Goal: Information Seeking & Learning: Learn about a topic

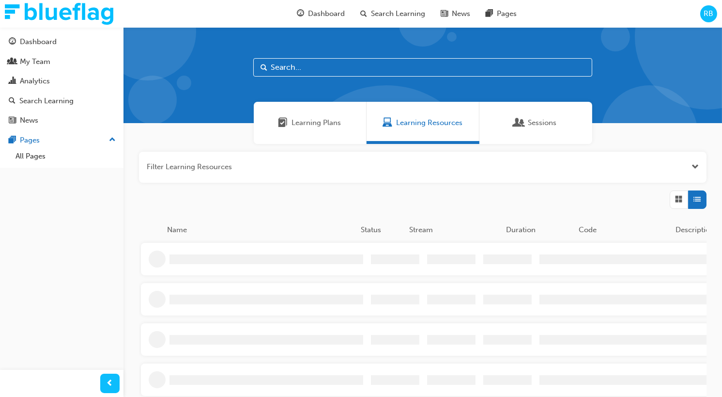
click at [174, 213] on div "Filter Learning Resources Name Status Stream Duration Code Description" at bounding box center [422, 318] width 599 height 348
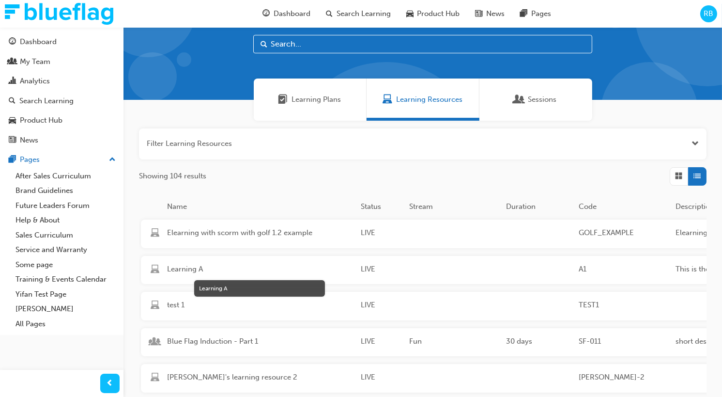
scroll to position [25, 0]
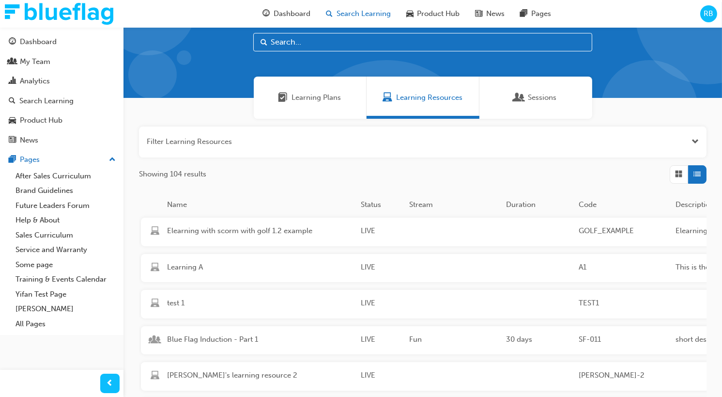
click at [374, 18] on span "Search Learning" at bounding box center [364, 13] width 54 height 11
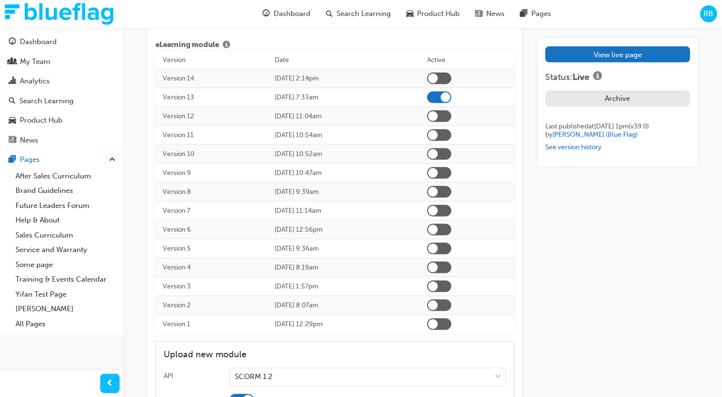
scroll to position [2402, 0]
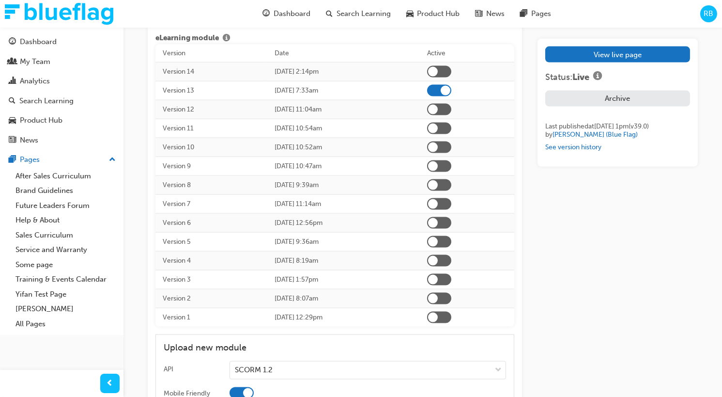
click at [451, 68] on div at bounding box center [439, 72] width 24 height 12
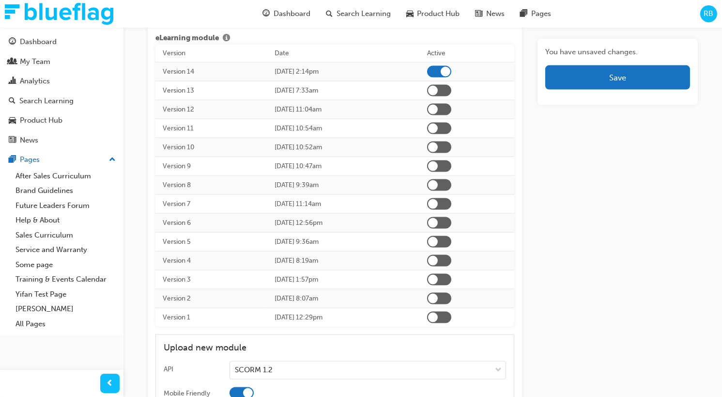
click at [451, 70] on div at bounding box center [439, 72] width 24 height 12
click at [451, 88] on div at bounding box center [439, 91] width 24 height 12
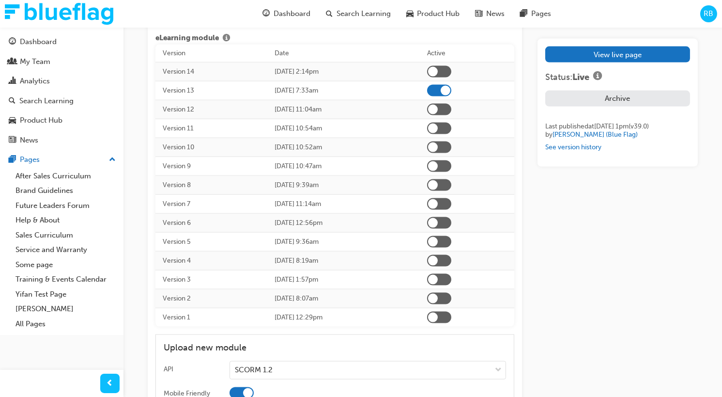
click at [447, 89] on div at bounding box center [439, 91] width 24 height 12
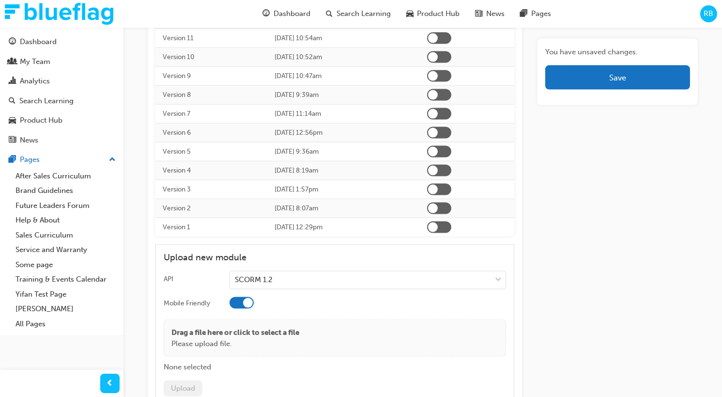
scroll to position [2503, 0]
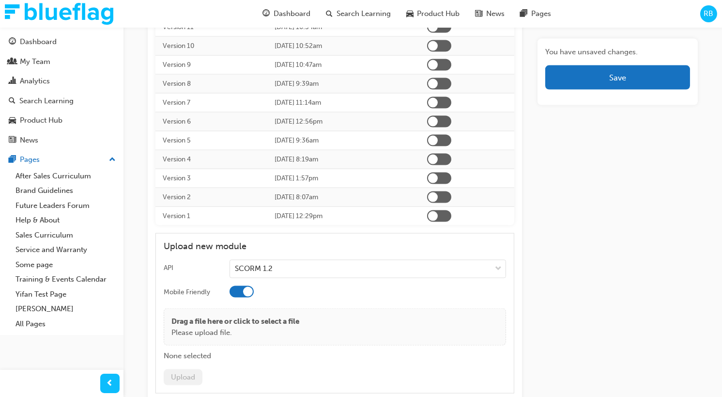
click at [451, 211] on div at bounding box center [439, 216] width 24 height 12
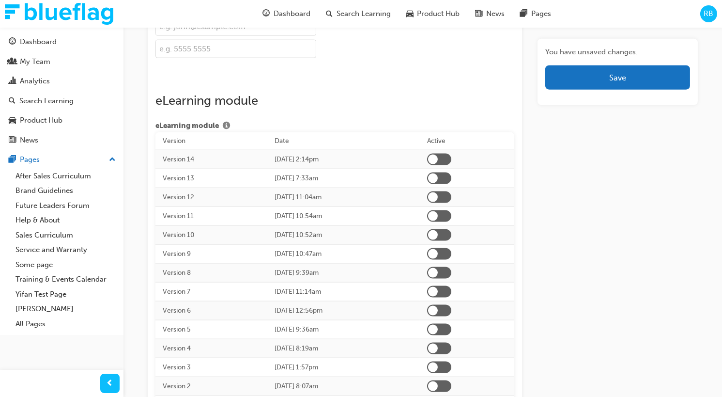
scroll to position [2320, 0]
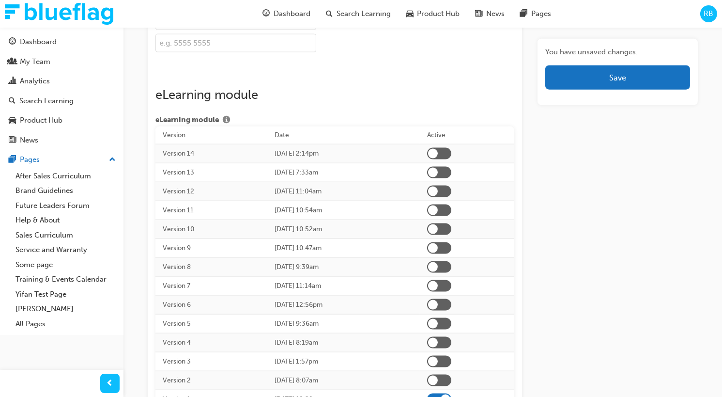
click at [451, 148] on div at bounding box center [439, 154] width 24 height 12
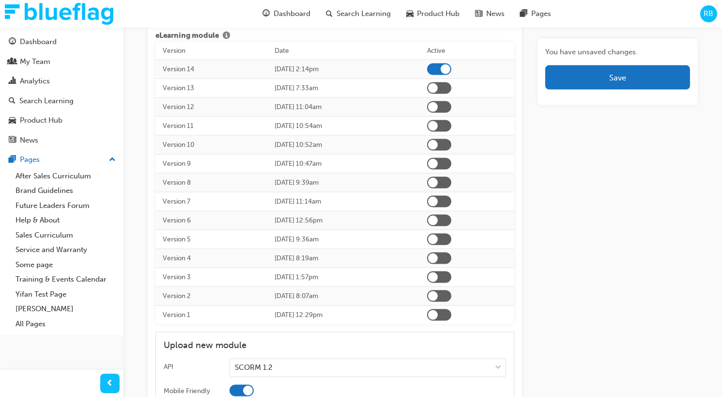
scroll to position [2402, 0]
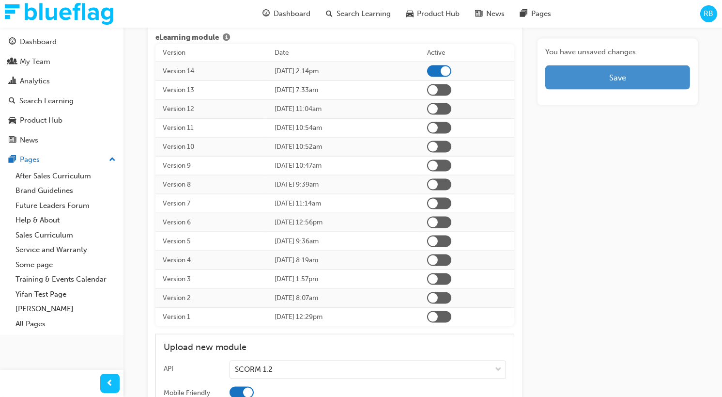
click at [603, 79] on button "Save" at bounding box center [617, 77] width 145 height 24
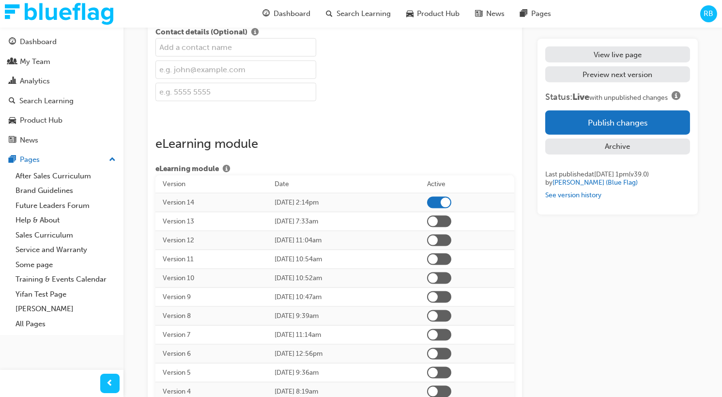
scroll to position [2276, 0]
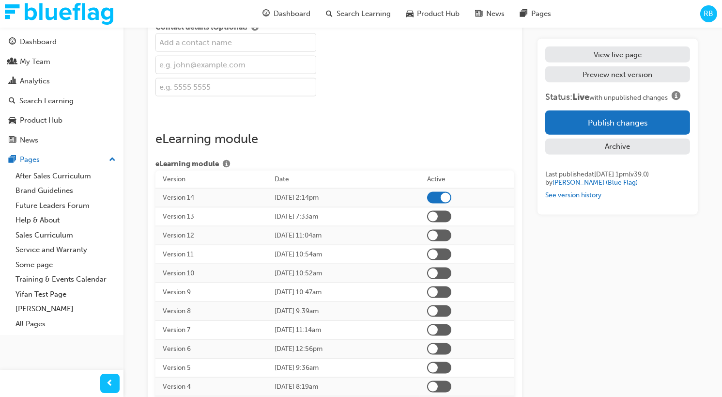
click at [451, 214] on div at bounding box center [439, 217] width 24 height 12
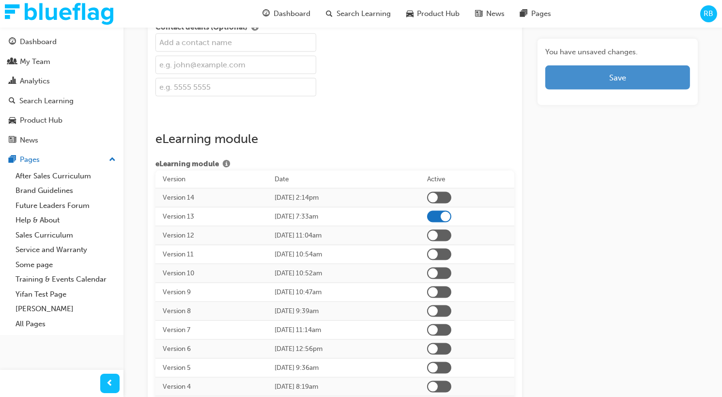
click at [604, 84] on button "Save" at bounding box center [617, 77] width 145 height 24
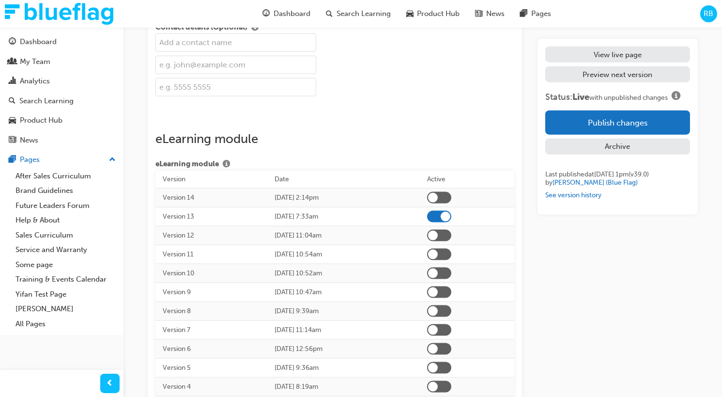
scroll to position [2260, 0]
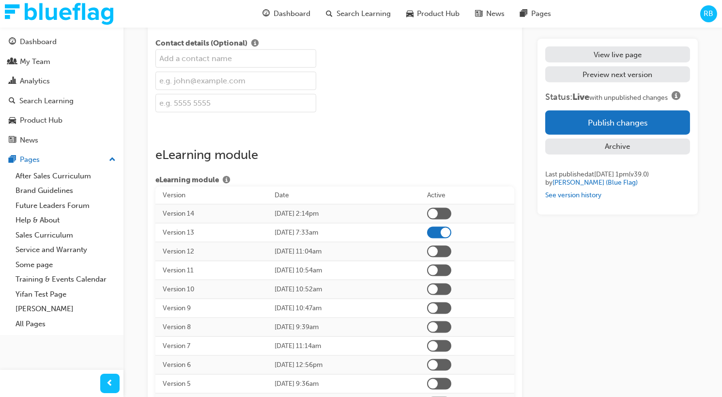
click at [451, 246] on div at bounding box center [439, 252] width 24 height 12
click at [451, 249] on div at bounding box center [439, 252] width 24 height 12
click at [451, 232] on div at bounding box center [439, 233] width 24 height 12
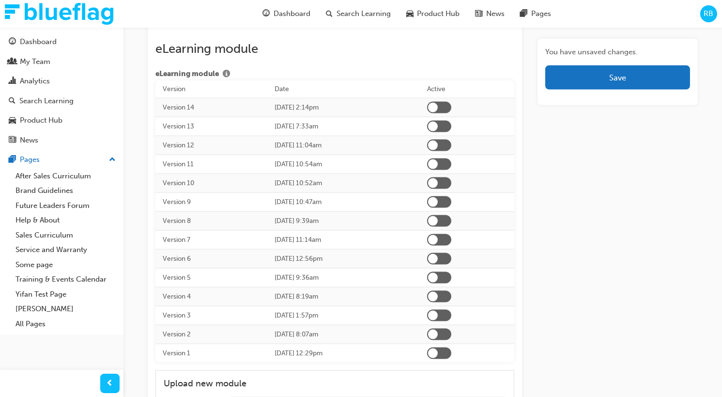
scroll to position [2369, 0]
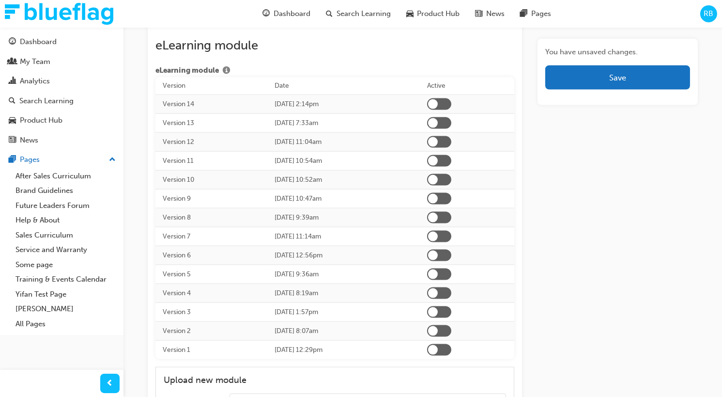
click at [451, 157] on div at bounding box center [439, 161] width 24 height 12
click at [451, 103] on div at bounding box center [439, 104] width 24 height 12
click at [451, 120] on div at bounding box center [439, 123] width 24 height 12
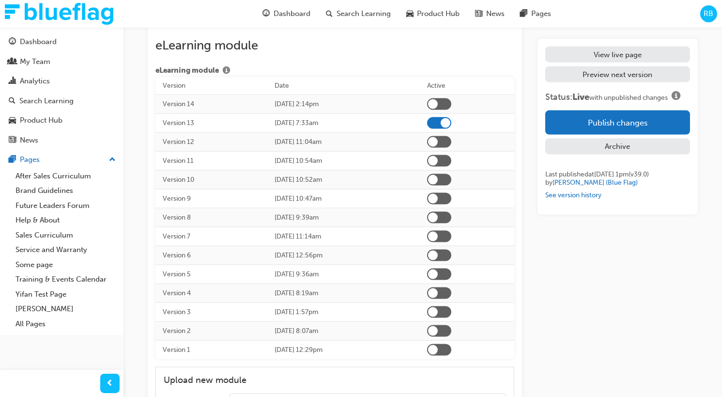
click at [451, 142] on div at bounding box center [439, 142] width 24 height 12
click at [451, 138] on div at bounding box center [439, 142] width 24 height 12
click at [451, 117] on div at bounding box center [439, 123] width 24 height 12
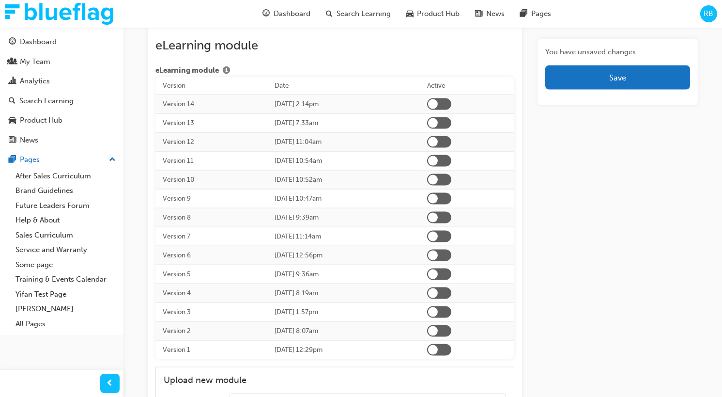
click at [451, 140] on div at bounding box center [439, 142] width 24 height 12
click at [451, 158] on div at bounding box center [439, 161] width 24 height 12
click at [451, 176] on div at bounding box center [439, 180] width 24 height 12
click at [451, 103] on div at bounding box center [439, 104] width 24 height 12
click at [451, 120] on div at bounding box center [439, 123] width 24 height 12
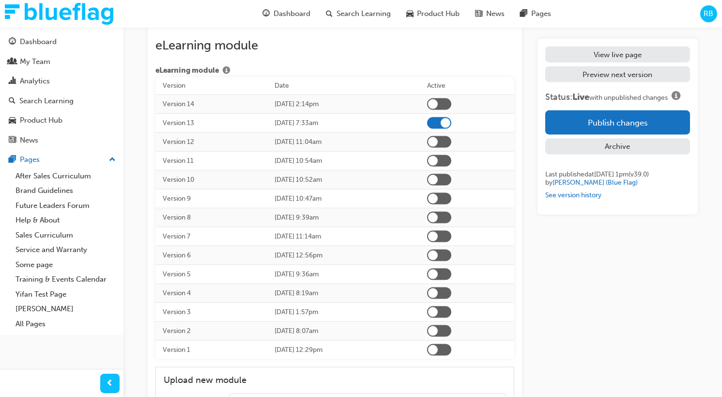
click at [451, 139] on div at bounding box center [439, 142] width 24 height 12
click at [451, 156] on div at bounding box center [439, 161] width 24 height 12
click at [459, 182] on td at bounding box center [467, 179] width 94 height 19
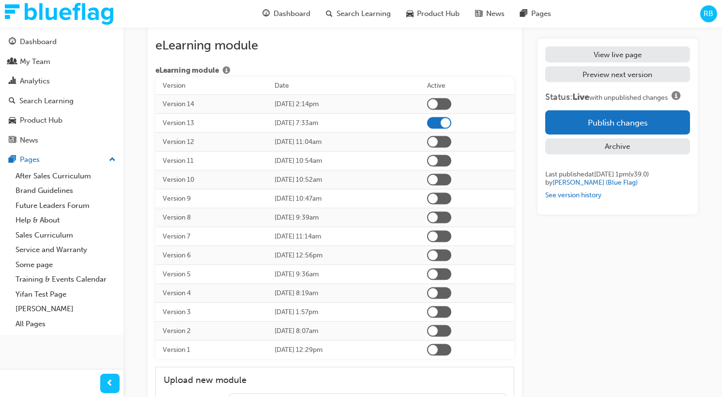
click at [438, 176] on div at bounding box center [433, 180] width 10 height 10
click at [451, 162] on div at bounding box center [439, 161] width 24 height 12
click at [451, 176] on div at bounding box center [439, 180] width 24 height 12
click at [451, 193] on div at bounding box center [439, 199] width 24 height 12
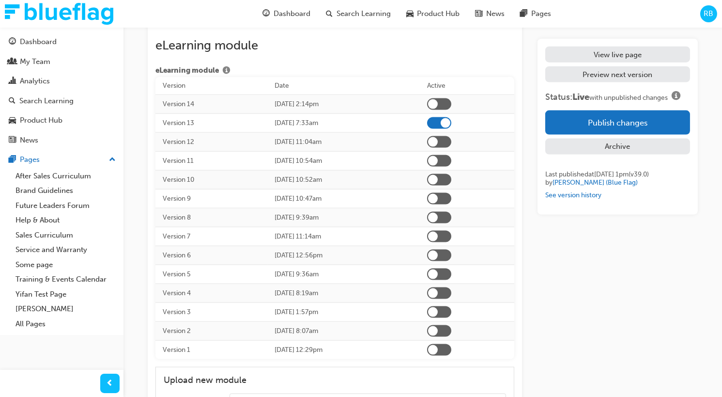
click at [451, 197] on div at bounding box center [439, 199] width 24 height 12
click at [451, 213] on div at bounding box center [439, 218] width 24 height 12
click at [451, 230] on div at bounding box center [439, 236] width 24 height 12
click at [451, 249] on div at bounding box center [439, 255] width 24 height 12
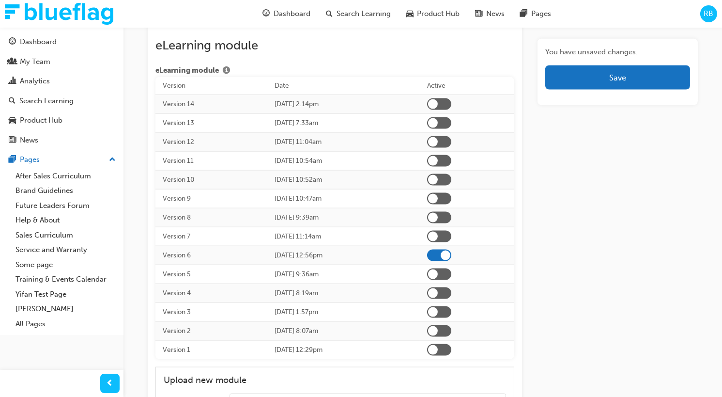
click at [451, 269] on div at bounding box center [439, 274] width 24 height 12
click at [451, 230] on div at bounding box center [439, 236] width 24 height 12
click at [451, 287] on div at bounding box center [439, 293] width 24 height 12
click at [451, 307] on div at bounding box center [439, 312] width 24 height 12
click at [451, 196] on div at bounding box center [439, 199] width 24 height 12
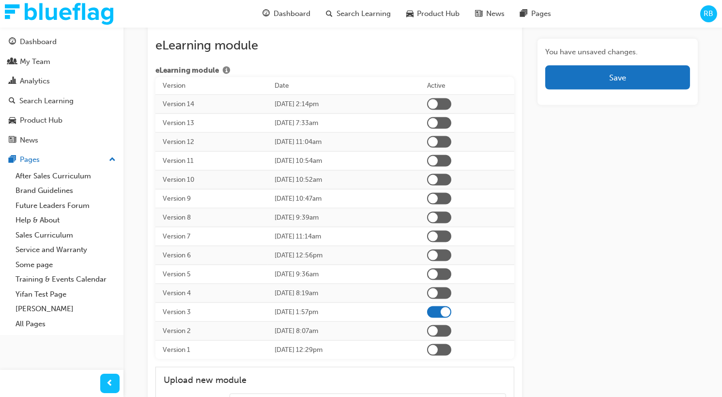
click at [451, 196] on div at bounding box center [439, 199] width 24 height 12
click at [451, 121] on div at bounding box center [439, 123] width 24 height 12
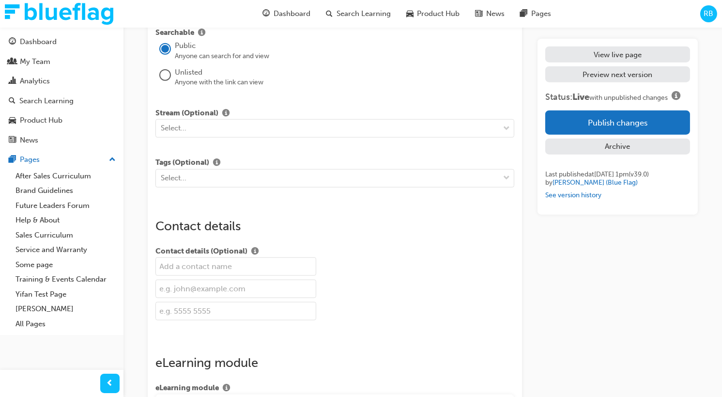
scroll to position [2042, 0]
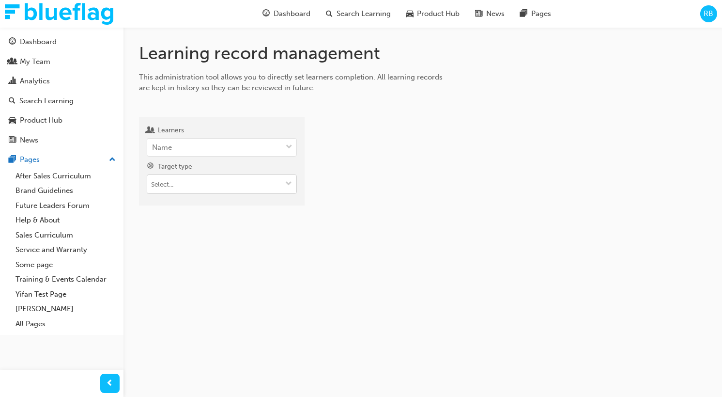
click at [194, 183] on input "Target type" at bounding box center [221, 184] width 149 height 18
click at [270, 152] on div "Name" at bounding box center [214, 147] width 135 height 17
click at [153, 151] on input "Learners 0 results available. Use Up and Down to choose options, press Enter to…" at bounding box center [152, 147] width 1 height 8
click at [270, 152] on div "Name" at bounding box center [214, 147] width 135 height 17
click at [153, 151] on input "Learners 0 results available. Use Up and Down to choose options, press Enter to…" at bounding box center [152, 147] width 1 height 8
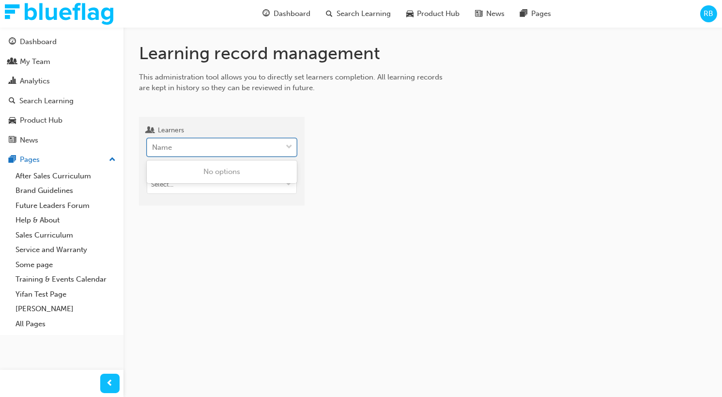
click at [237, 143] on div "Name" at bounding box center [214, 147] width 135 height 17
click at [153, 143] on input "Learners 0 results available. Use Up and Down to choose options, press Enter to…" at bounding box center [152, 147] width 1 height 8
type input "ro"
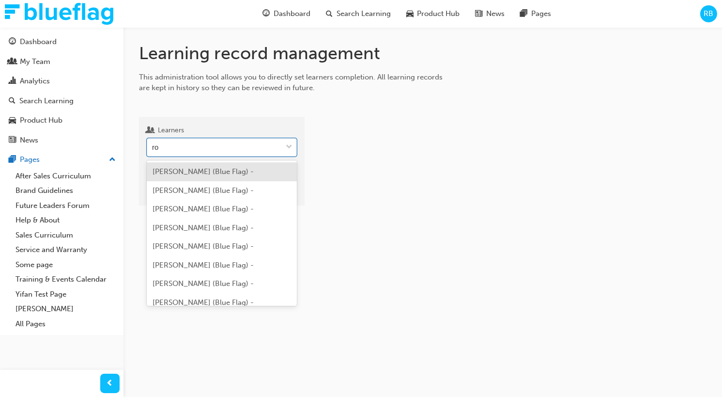
click at [230, 175] on span "Roby Babao (Blue Flag) -" at bounding box center [203, 171] width 101 height 9
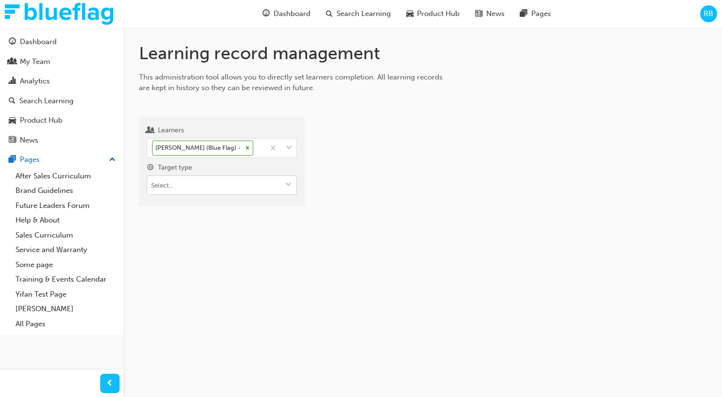
click at [215, 182] on input "Target type" at bounding box center [221, 185] width 149 height 18
click at [234, 207] on li "Learning resource - eLearning module" at bounding box center [222, 204] width 150 height 18
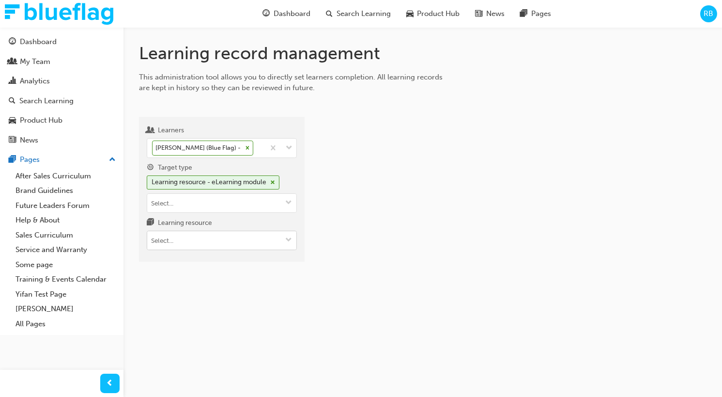
click at [256, 239] on input "Learning resource" at bounding box center [221, 240] width 149 height 18
type input "1"
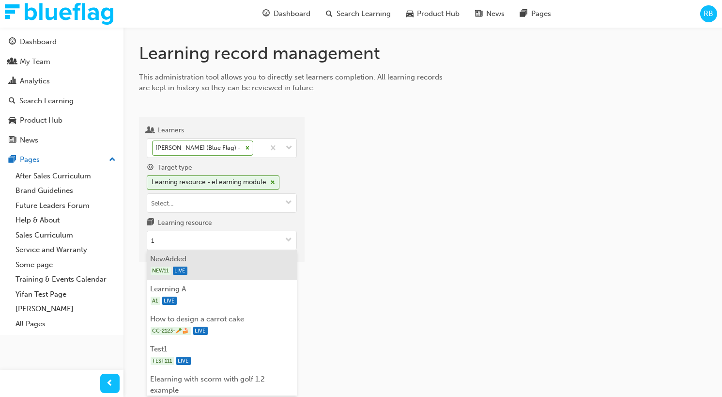
click at [241, 266] on div "NEW11 LIVE" at bounding box center [222, 270] width 143 height 12
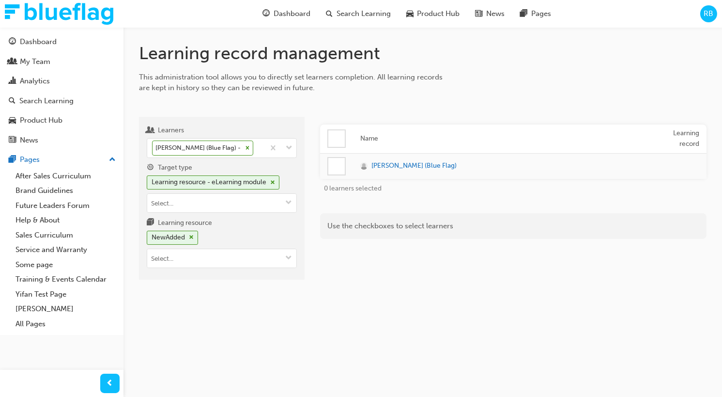
click at [340, 168] on div at bounding box center [336, 166] width 16 height 16
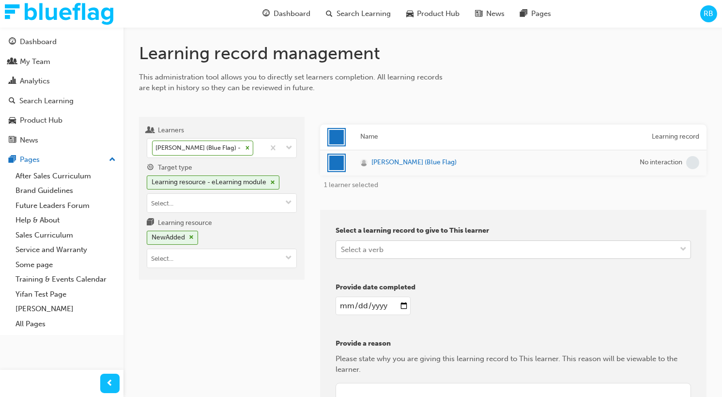
click at [393, 252] on div "Select a verb" at bounding box center [506, 249] width 340 height 17
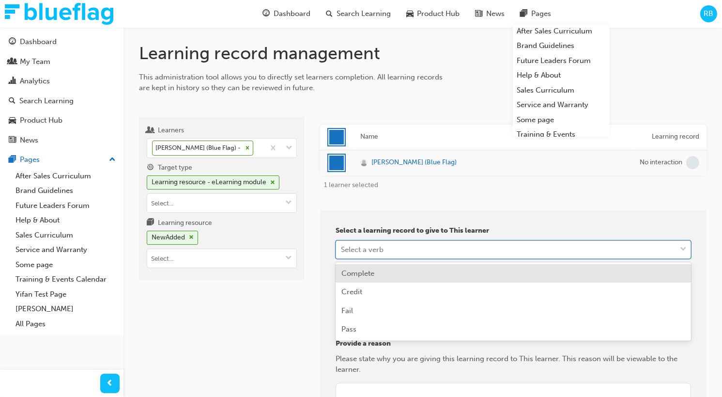
click at [403, 256] on div "Select a verb" at bounding box center [506, 249] width 340 height 17
click at [192, 334] on div "Learners Roby Babao (Blue Flag) - Target type Learning resource - eLearning mod…" at bounding box center [222, 302] width 166 height 370
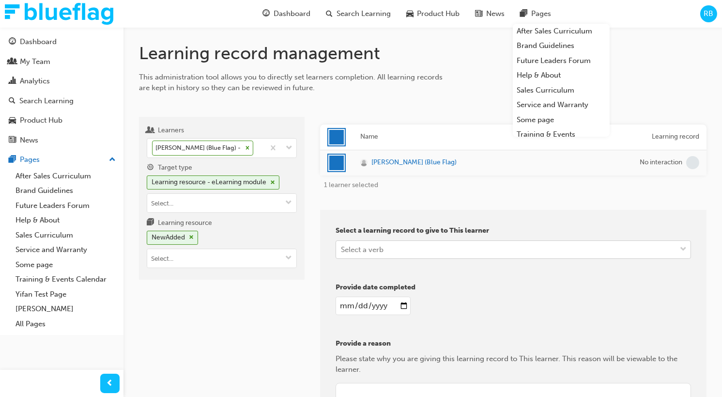
click at [406, 249] on div "Select a verb" at bounding box center [506, 249] width 340 height 17
click at [274, 312] on div "Learners Roby Babao (Blue Flag) - Target type Learning resource - eLearning mod…" at bounding box center [222, 302] width 166 height 370
click at [275, 182] on span "cross-icon" at bounding box center [272, 183] width 5 height 6
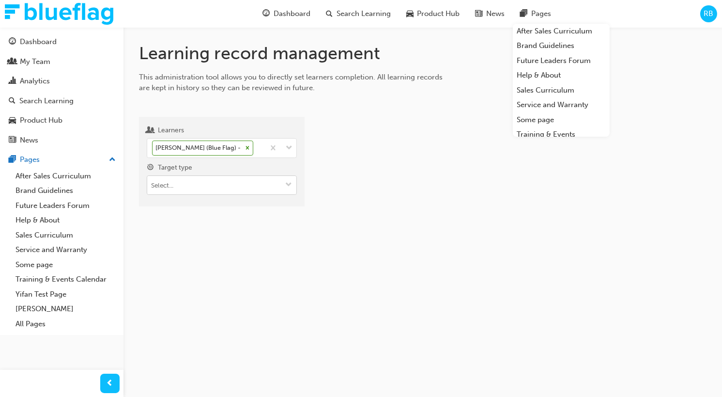
click at [288, 186] on span "down-icon" at bounding box center [288, 185] width 7 height 8
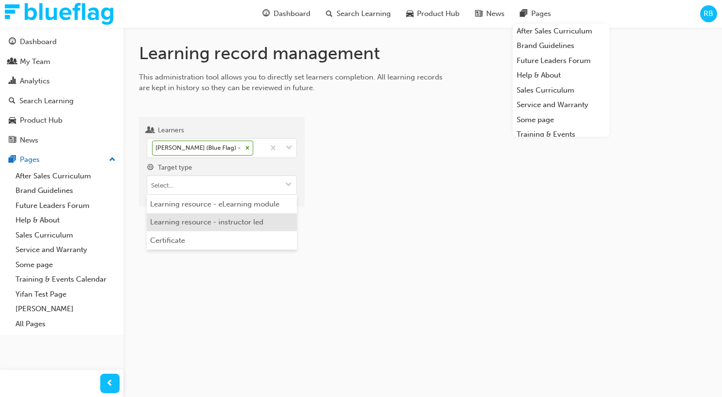
click at [257, 221] on li "Learning resource - instructor led" at bounding box center [222, 222] width 150 height 18
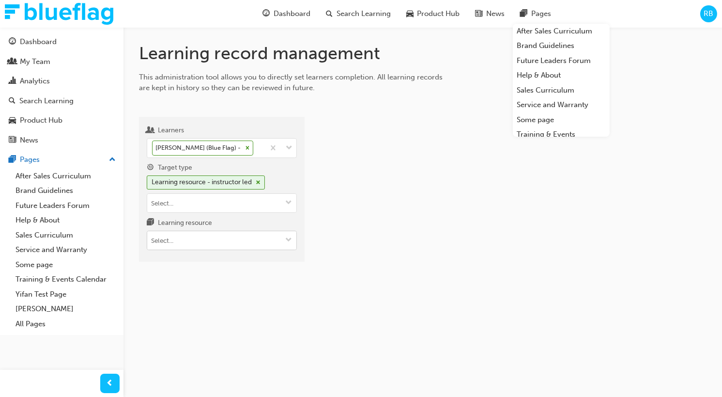
click at [217, 240] on input "Learning resource" at bounding box center [221, 240] width 149 height 18
type input "1"
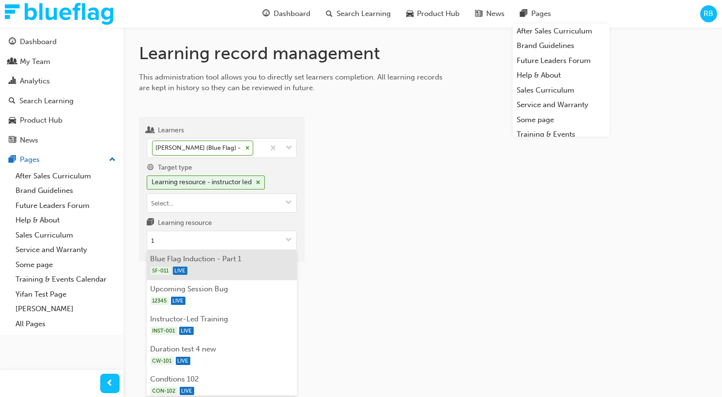
click at [223, 265] on div "SF-011 LIVE" at bounding box center [222, 270] width 143 height 12
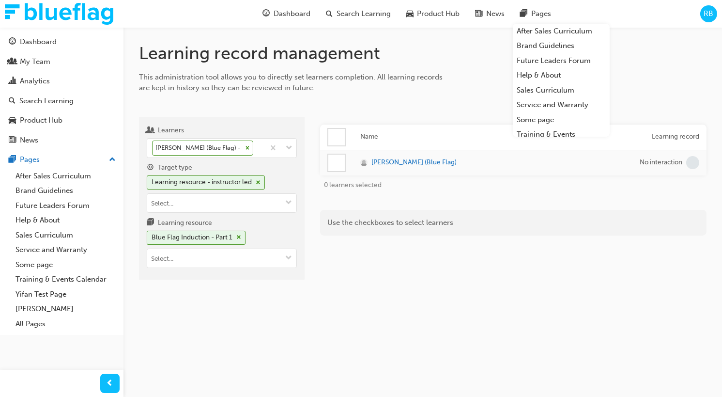
click at [332, 167] on div at bounding box center [336, 162] width 16 height 16
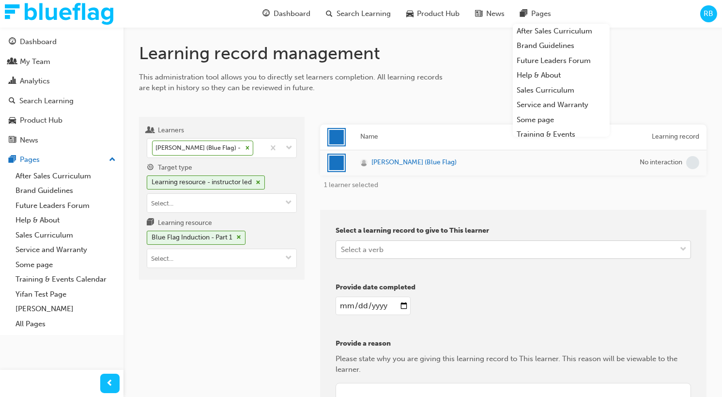
click at [374, 250] on div "Select a verb" at bounding box center [362, 249] width 43 height 11
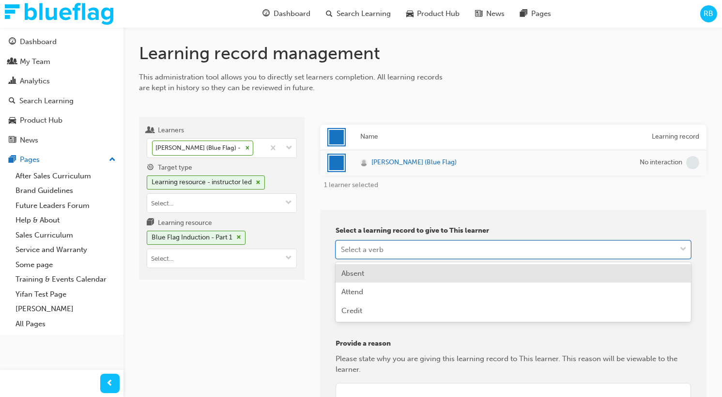
click at [436, 255] on div "Select a verb" at bounding box center [506, 249] width 340 height 17
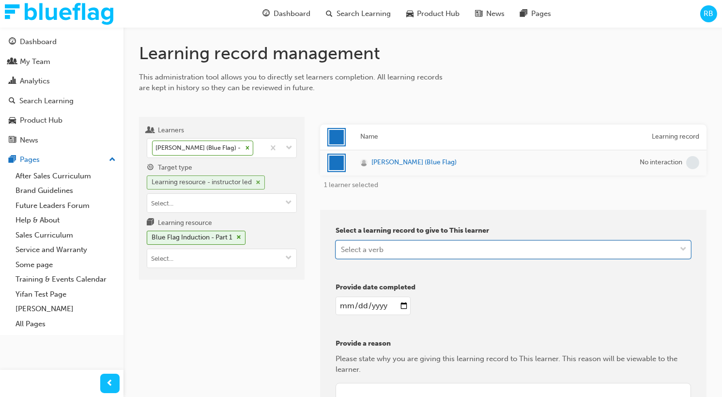
click at [259, 180] on span "cross-icon" at bounding box center [258, 183] width 5 height 6
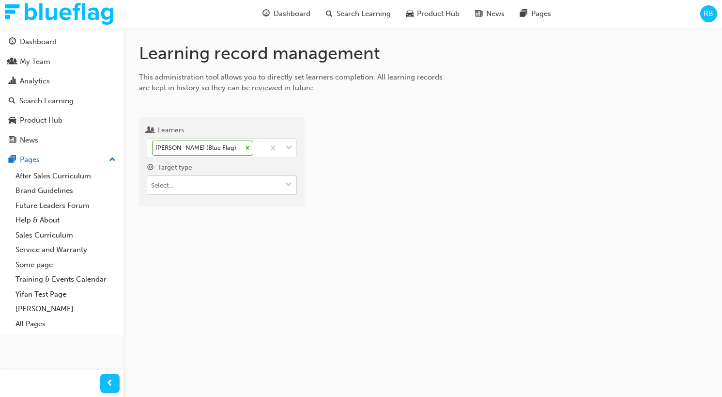
click at [284, 191] on button "Target type" at bounding box center [288, 185] width 15 height 18
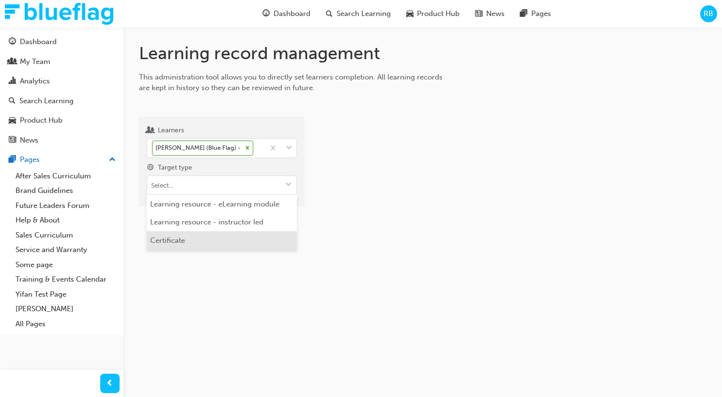
click at [237, 237] on li "Certificate" at bounding box center [222, 240] width 150 height 18
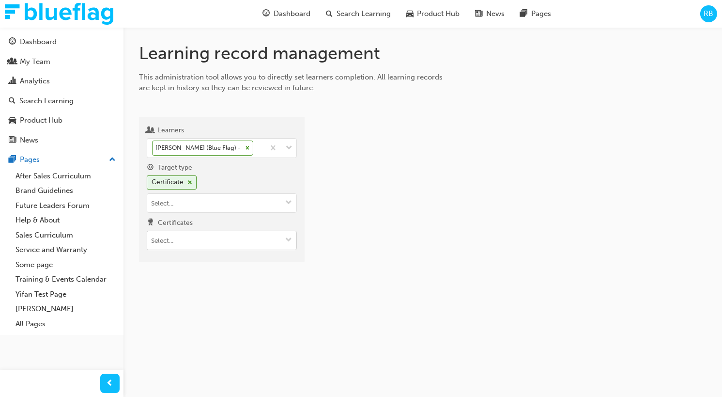
click at [266, 245] on input "Certificates" at bounding box center [221, 240] width 149 height 18
type input "1"
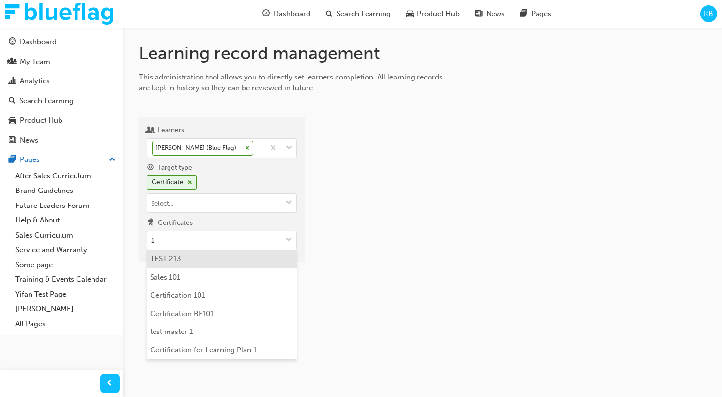
click at [230, 259] on li "TEST 213" at bounding box center [222, 259] width 150 height 18
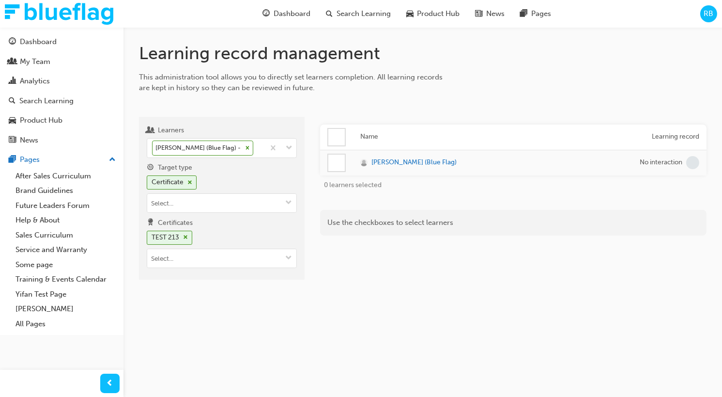
click at [338, 168] on div at bounding box center [336, 162] width 16 height 16
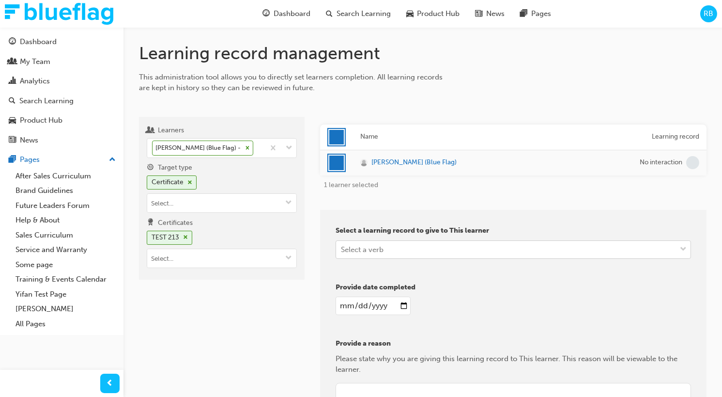
click at [370, 250] on div "Select a verb" at bounding box center [362, 249] width 43 height 11
click at [342, 16] on span "Search Learning" at bounding box center [364, 13] width 54 height 11
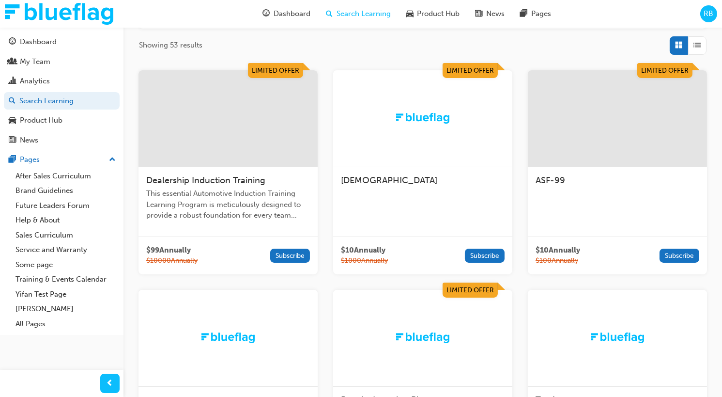
scroll to position [157, 0]
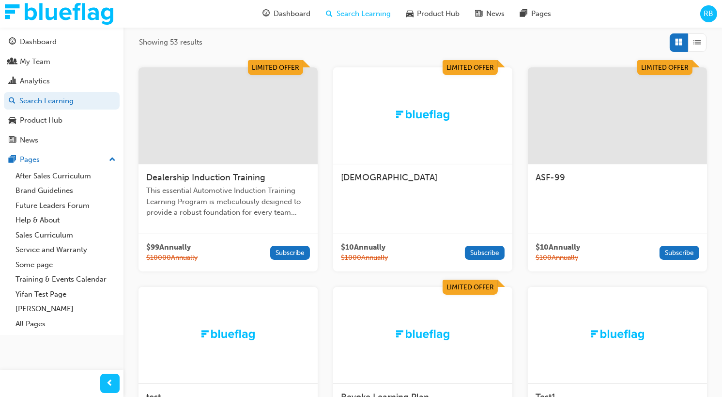
click at [310, 218] on div "Dealership Induction Training This essential Automotive Induction Training Lear…" at bounding box center [227, 198] width 179 height 69
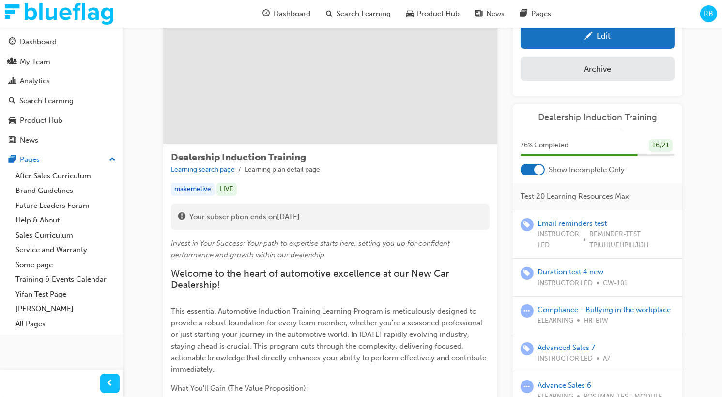
scroll to position [72, 0]
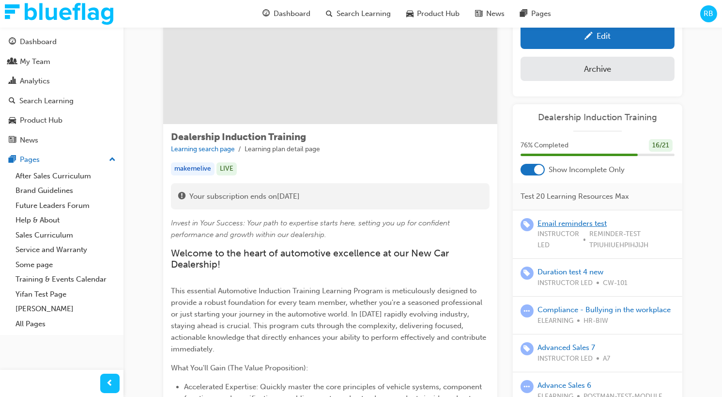
click at [565, 221] on link "Email reminders test" at bounding box center [571, 223] width 69 height 9
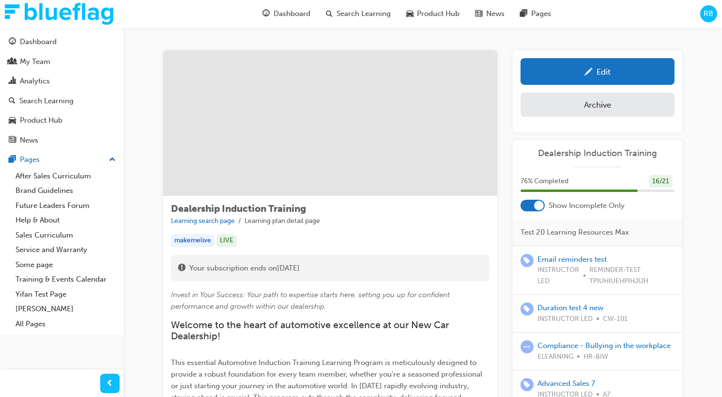
click at [707, 19] on span "RB" at bounding box center [709, 13] width 10 height 11
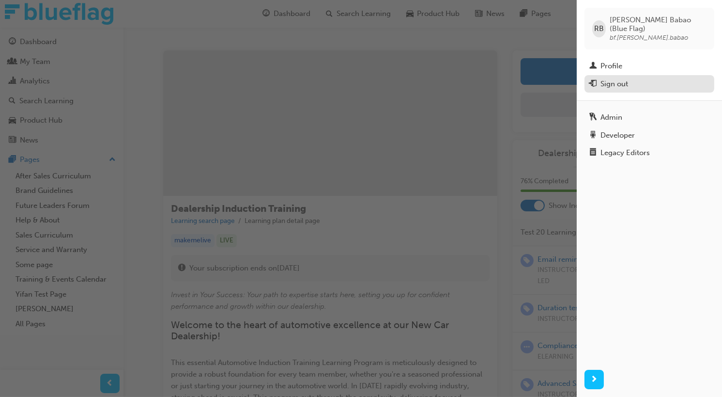
click at [628, 78] on div "Sign out" at bounding box center [614, 83] width 28 height 11
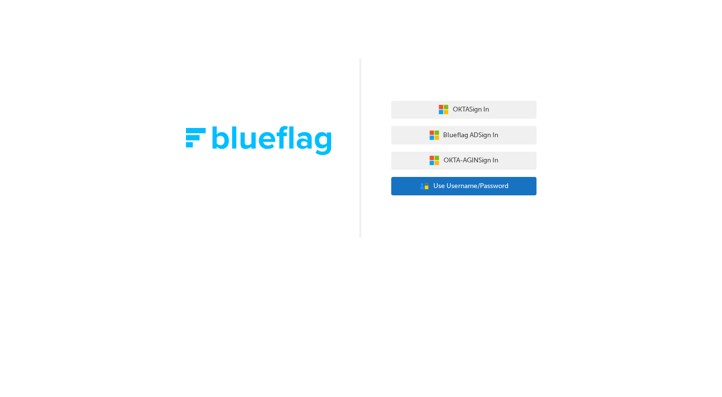
click at [478, 192] on button "User Authentication Icon - Blue Person, Gold Lock Use Username/Password" at bounding box center [463, 186] width 145 height 18
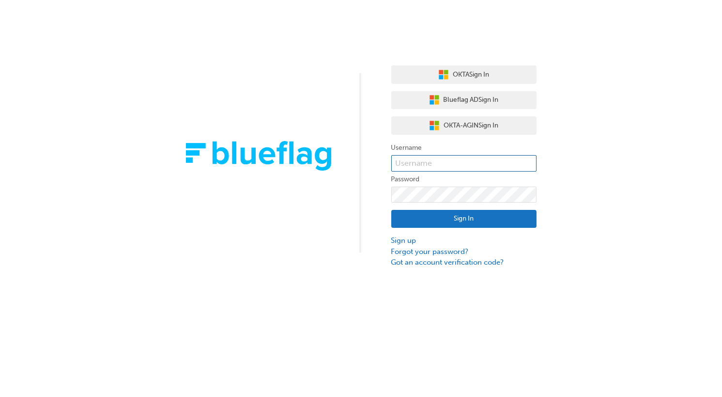
click at [471, 166] on input "text" at bounding box center [463, 163] width 145 height 16
type input "bf.roby.babao"
click at [507, 219] on button "Sign In" at bounding box center [463, 219] width 145 height 18
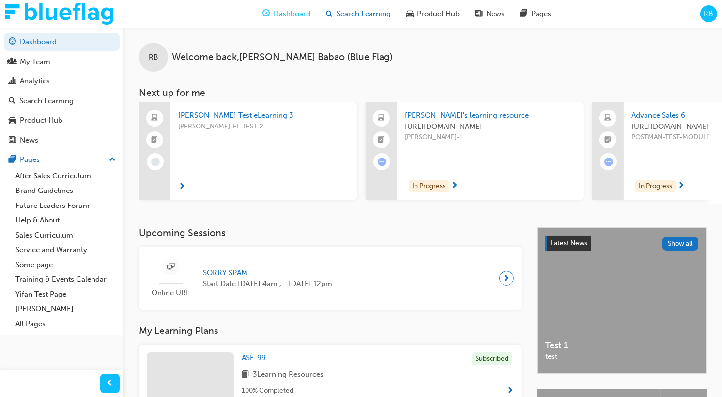
click at [372, 16] on span "Search Learning" at bounding box center [364, 13] width 54 height 11
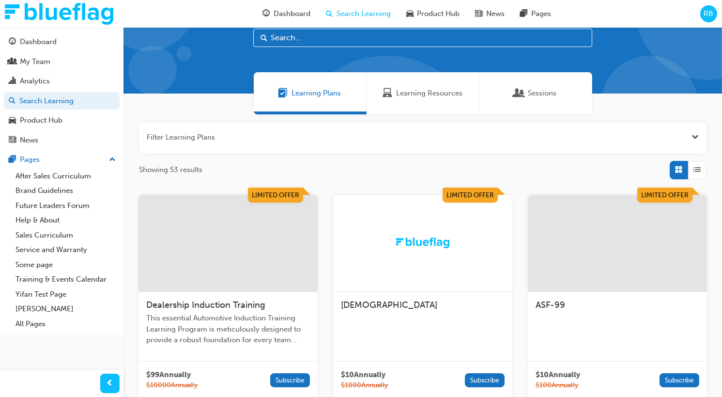
scroll to position [40, 0]
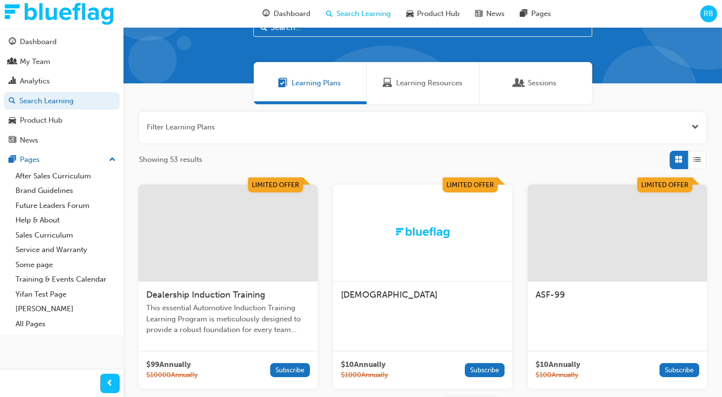
click at [264, 267] on div at bounding box center [227, 232] width 179 height 97
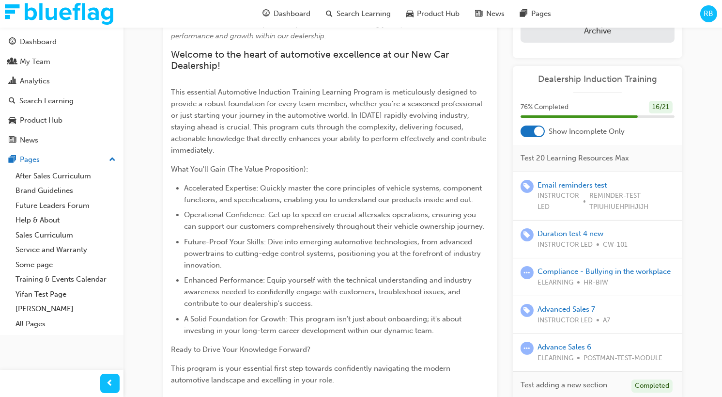
scroll to position [248, 0]
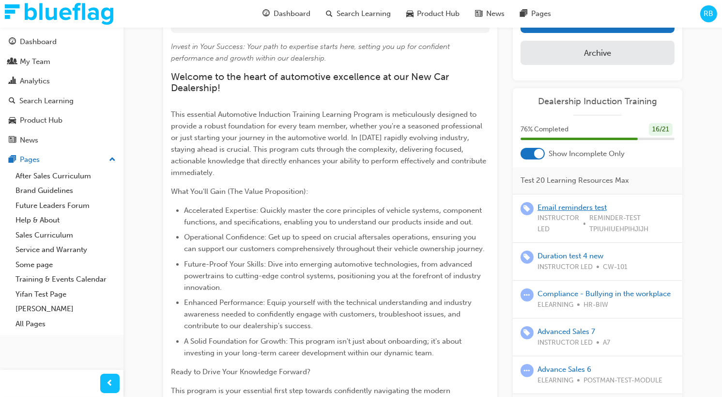
click at [566, 209] on link "Email reminders test" at bounding box center [571, 207] width 69 height 9
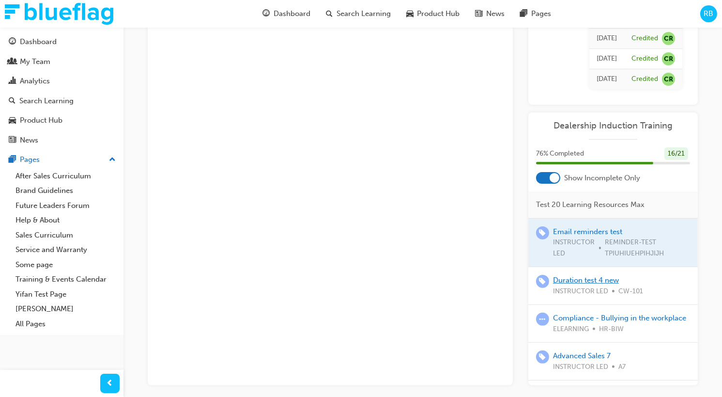
click at [579, 276] on link "Duration test 4 new" at bounding box center [586, 280] width 66 height 9
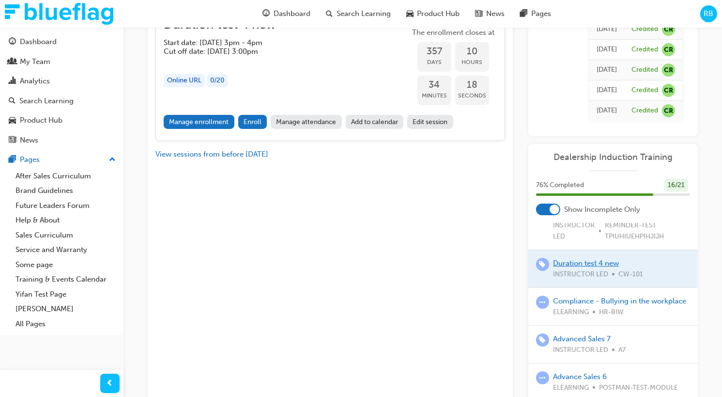
scroll to position [60, 0]
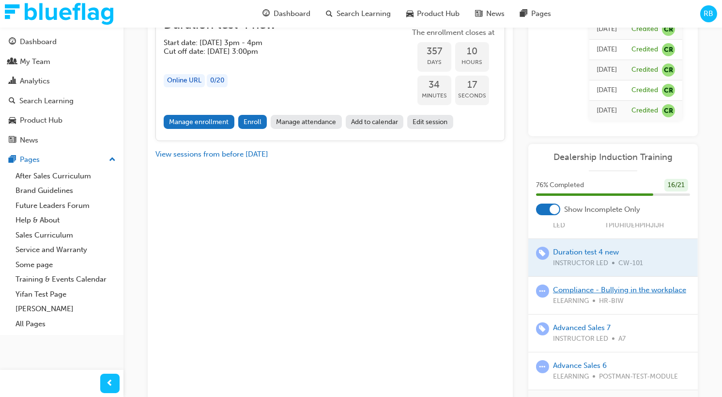
click at [589, 285] on link "Compliance - Bullying in the workplace" at bounding box center [619, 289] width 133 height 9
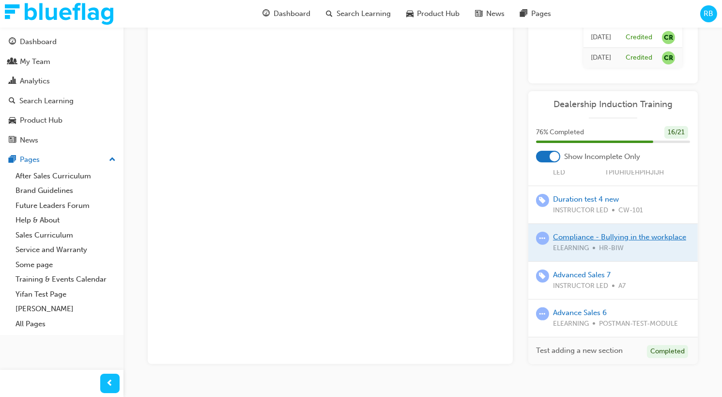
scroll to position [60, 0]
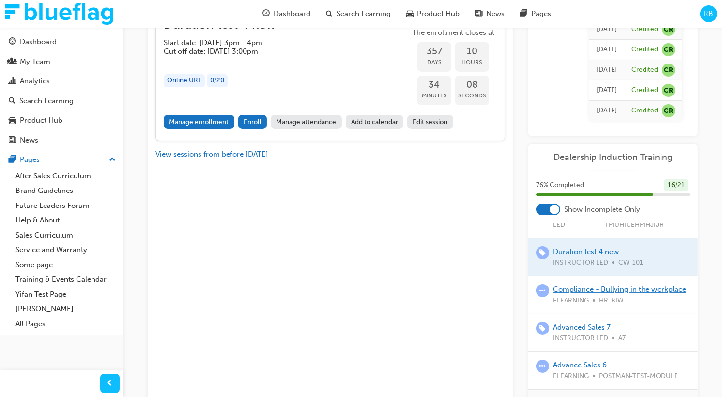
scroll to position [60, 0]
click at [584, 323] on link "Advanced Sales 7" at bounding box center [582, 327] width 58 height 9
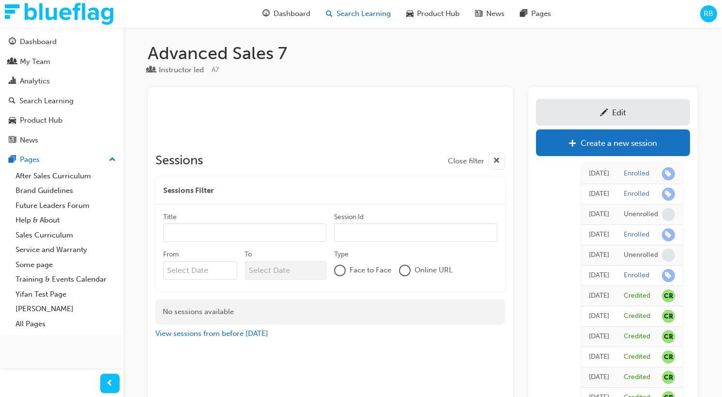
click at [360, 16] on span "Search Learning" at bounding box center [364, 13] width 54 height 11
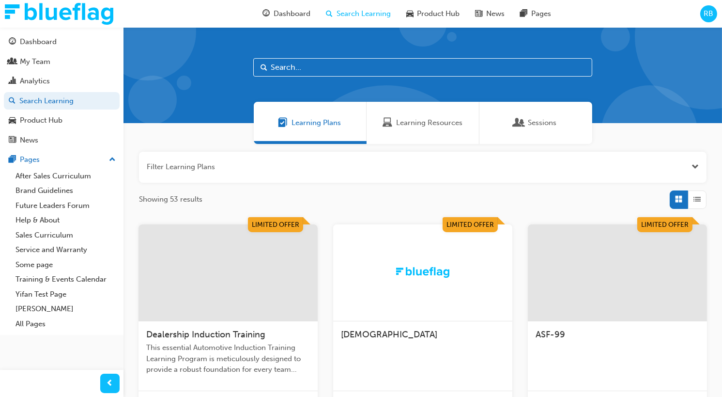
click at [532, 141] on div "Sessions" at bounding box center [535, 123] width 113 height 42
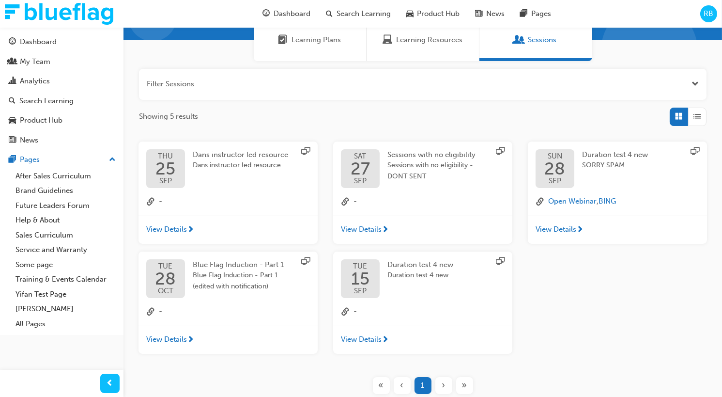
scroll to position [88, 0]
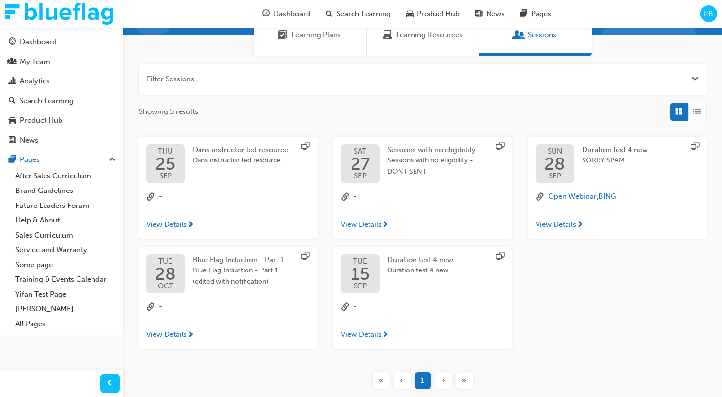
click at [445, 218] on div "View Details" at bounding box center [422, 225] width 179 height 28
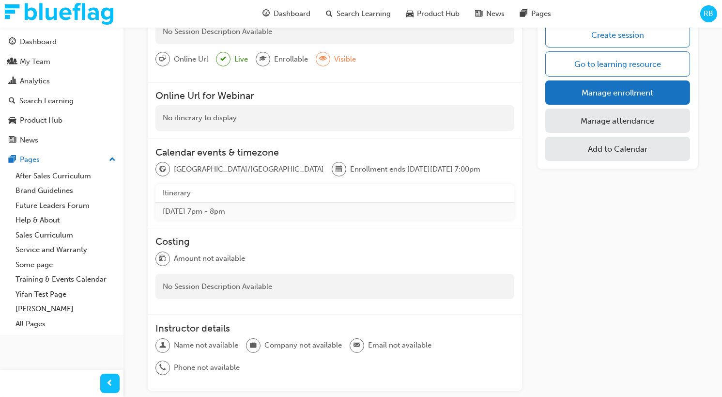
scroll to position [66, 0]
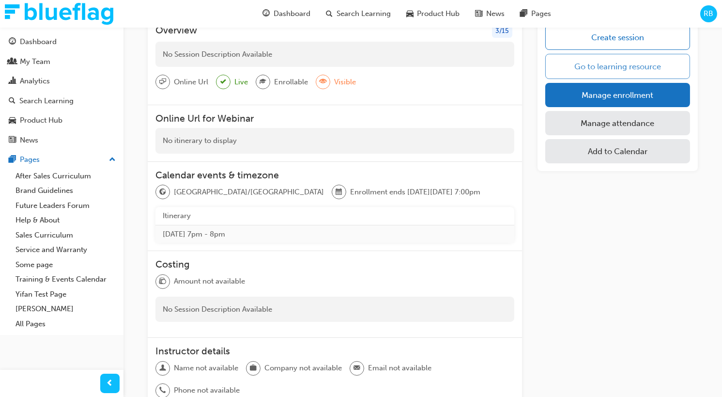
click at [609, 72] on link "Go to learning resource" at bounding box center [617, 66] width 145 height 25
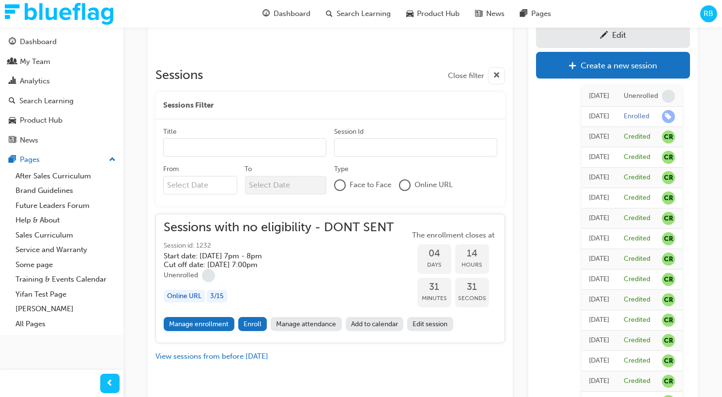
scroll to position [86, 0]
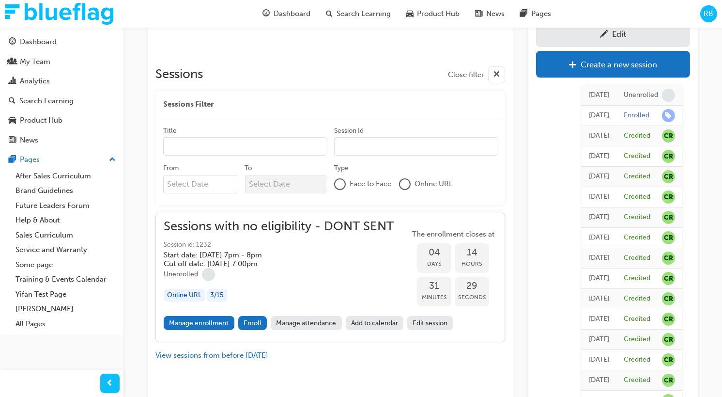
click at [211, 187] on input "From" at bounding box center [200, 184] width 74 height 18
click at [468, 168] on div "Type" at bounding box center [415, 169] width 163 height 12
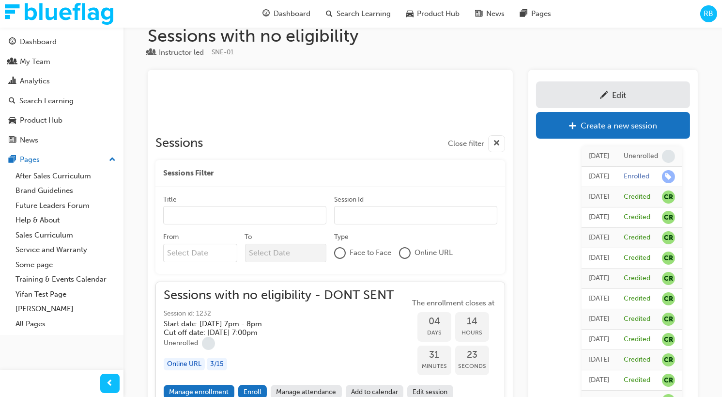
scroll to position [0, 0]
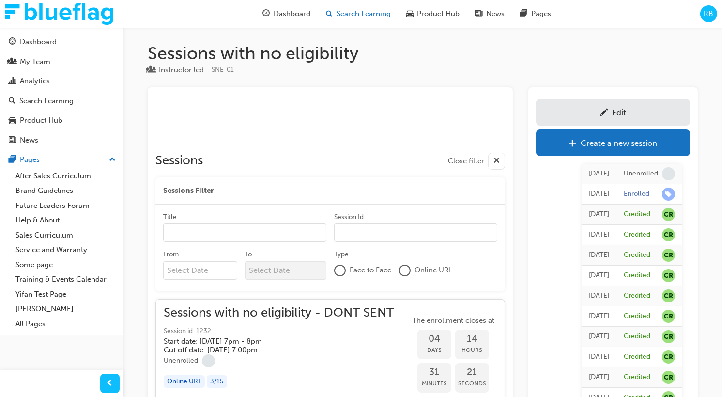
click at [381, 18] on span "Search Learning" at bounding box center [364, 13] width 54 height 11
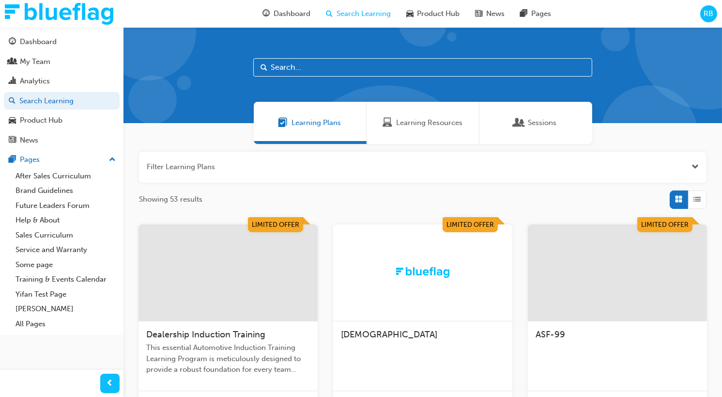
click at [522, 133] on div "Sessions" at bounding box center [535, 123] width 113 height 42
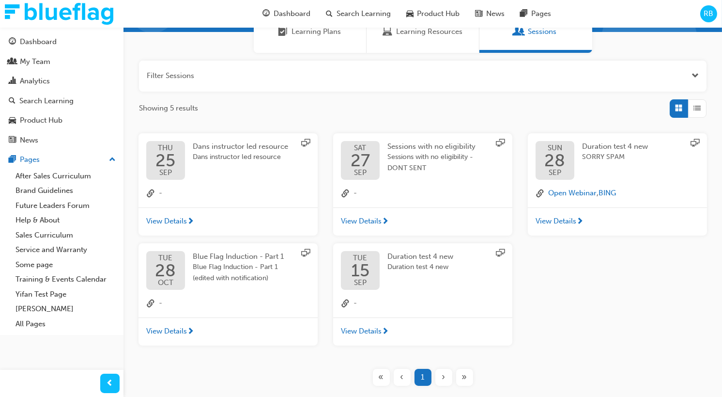
scroll to position [92, 0]
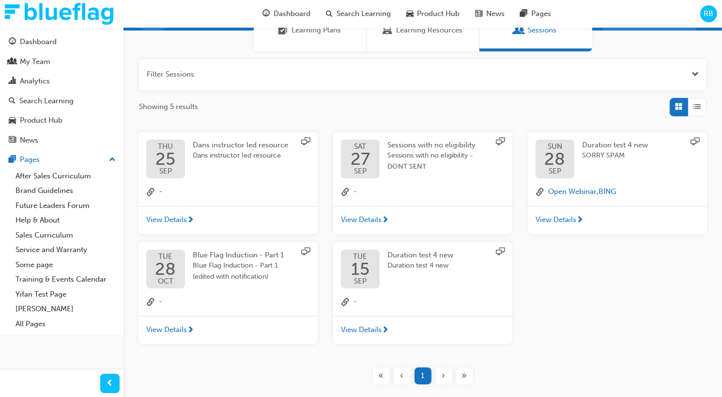
click at [238, 278] on span "Blue Flag Induction - Part 1 (edited with notification)" at bounding box center [244, 271] width 102 height 22
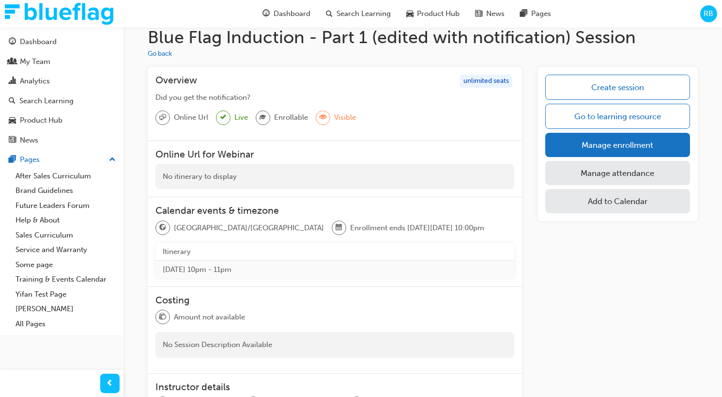
scroll to position [13, 0]
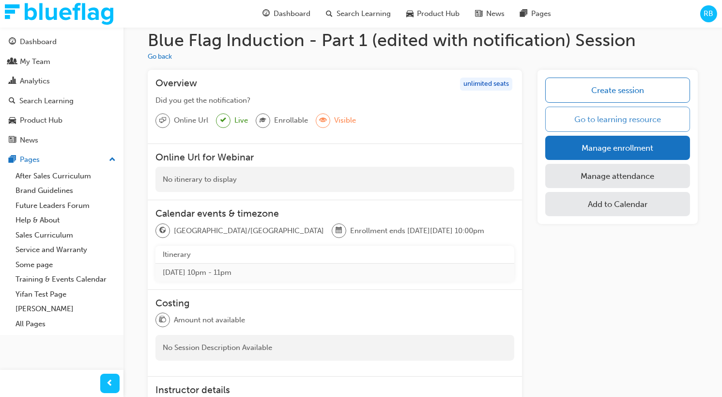
click at [582, 113] on link "Go to learning resource" at bounding box center [617, 119] width 145 height 25
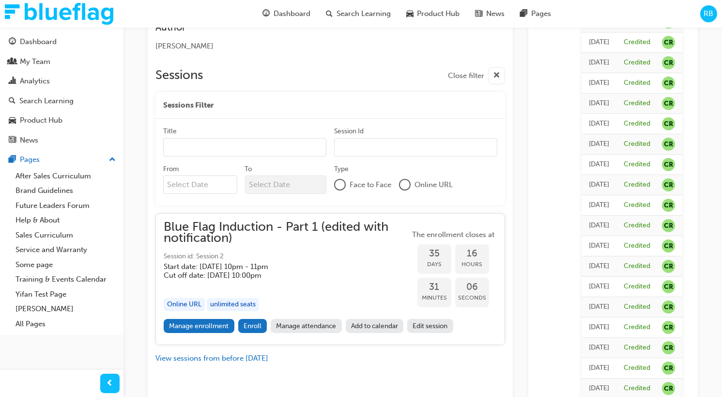
scroll to position [201, 0]
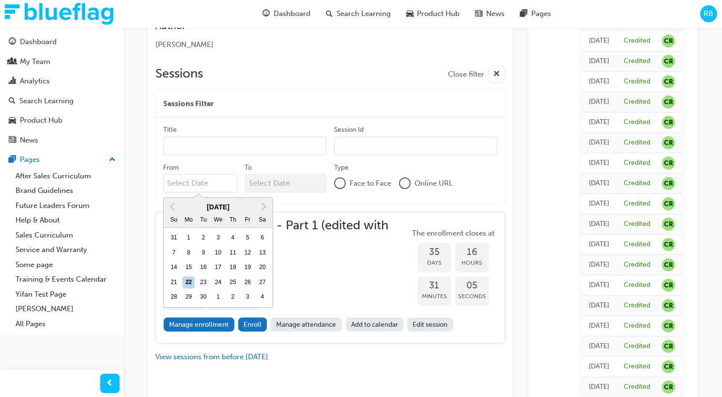
click at [217, 183] on input "From Previous Month Next Month September 2025 Su Mo Tu We Th Fr Sa 31 1 2 3 4 5…" at bounding box center [200, 183] width 74 height 18
click at [261, 269] on div "20" at bounding box center [262, 267] width 13 height 13
click at [237, 192] on input "From Previous Month Next Month September 2025 Su Mo Tu We Th Fr Sa 31 1 2 3 4 5…" at bounding box center [200, 183] width 74 height 18
type input "20/09/25"
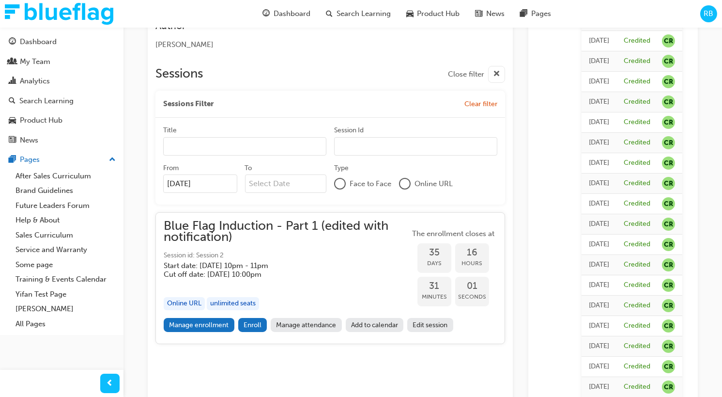
click at [295, 193] on div "To" at bounding box center [286, 180] width 82 height 34
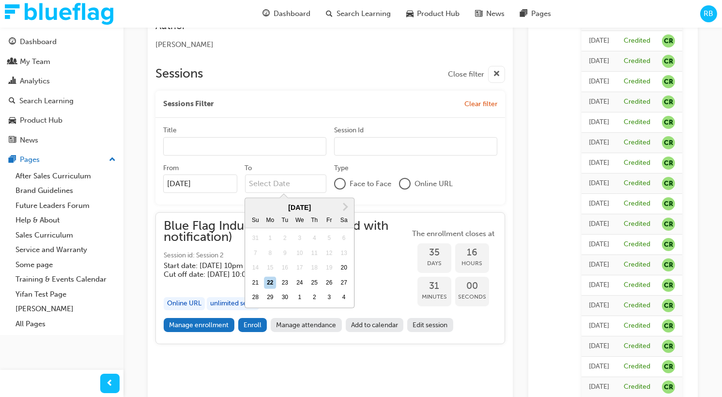
click at [295, 187] on input "To Next Month September 2025 Su Mo Tu We Th Fr Sa 31 1 2 3 4 5 6 7 8 9 10 11 12…" at bounding box center [286, 183] width 82 height 18
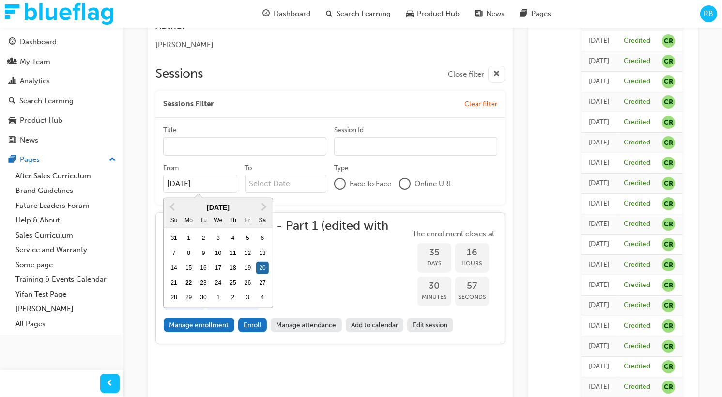
click at [227, 184] on input "20/09/25" at bounding box center [200, 183] width 74 height 18
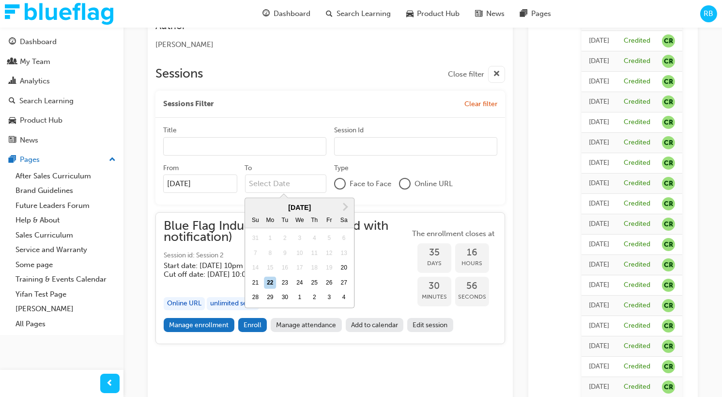
click at [264, 182] on input "To Next Month September 2025 Su Mo Tu We Th Fr Sa 31 1 2 3 4 5 6 7 8 9 10 11 12…" at bounding box center [286, 183] width 82 height 18
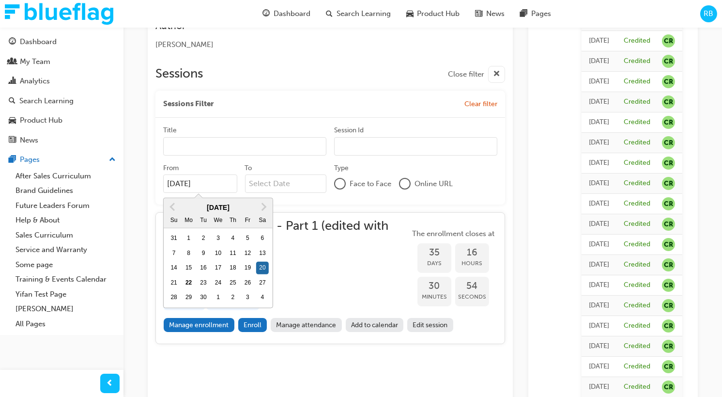
click at [208, 188] on input "20/09/25" at bounding box center [200, 183] width 74 height 18
drag, startPoint x: 208, startPoint y: 188, endPoint x: 156, endPoint y: 186, distance: 51.4
click at [156, 186] on div "Title Session Id From 20/09/25 Previous Month Next Month September 2025 Su Mo T…" at bounding box center [330, 161] width 350 height 87
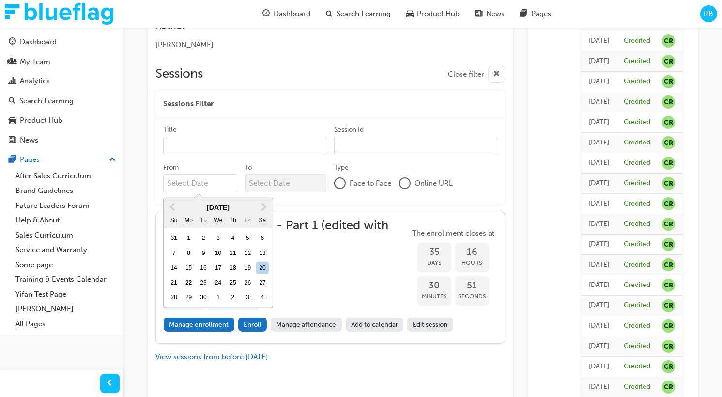
click at [275, 163] on div "To" at bounding box center [286, 169] width 82 height 12
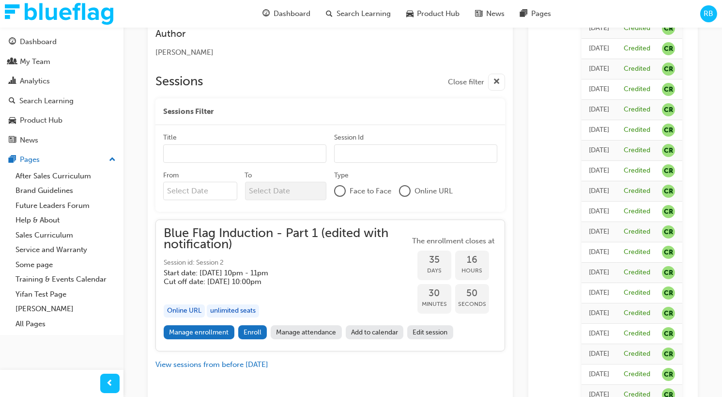
scroll to position [199, 0]
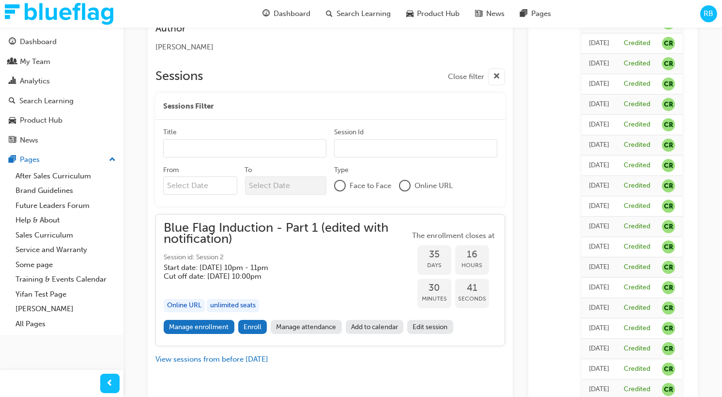
click at [200, 186] on input "From" at bounding box center [200, 185] width 74 height 18
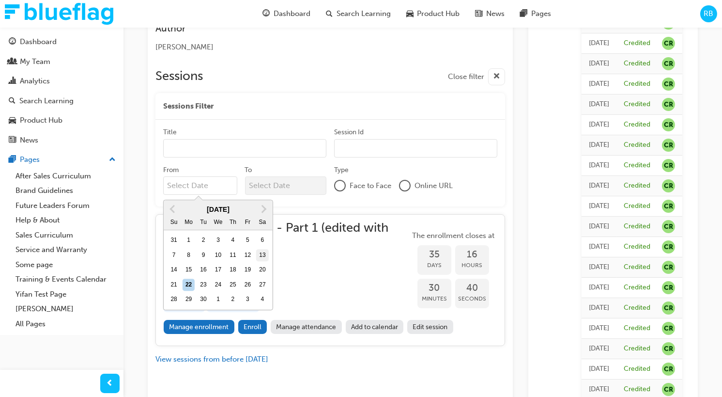
click at [258, 257] on div "13" at bounding box center [262, 255] width 13 height 13
click at [237, 195] on input "From Previous Month Next Month September 2025 Su Mo Tu We Th Fr Sa 31 1 2 3 4 5…" at bounding box center [200, 185] width 74 height 18
type input "13/09/25"
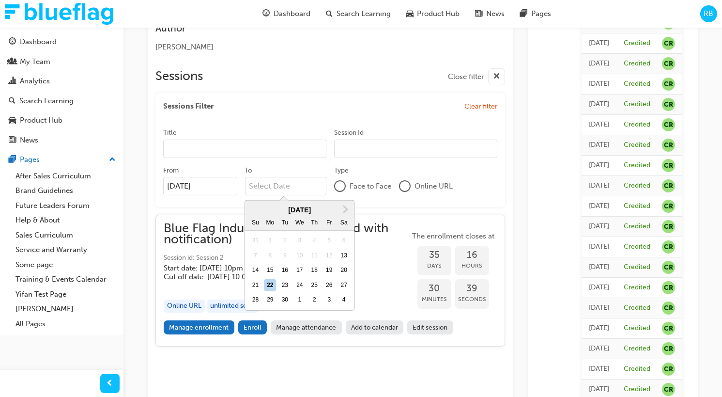
click at [268, 191] on input "To Next Month September 2025 Su Mo Tu We Th Fr Sa 31 1 2 3 4 5 6 7 8 9 10 11 12…" at bounding box center [286, 186] width 82 height 18
click at [262, 274] on div "14 15 16 17 18 19 20" at bounding box center [299, 270] width 103 height 15
click at [262, 195] on input "To Next Month September 2025 Su Mo Tu We Th Fr Sa 31 1 2 3 4 5 6 7 8 9 10 11 12…" at bounding box center [286, 186] width 82 height 18
click at [260, 271] on div "14" at bounding box center [255, 270] width 13 height 13
click at [260, 195] on input "To Next Month September 2025 Su Mo Tu We Th Fr Sa 31 1 2 3 4 5 6 7 8 9 10 11 12…" at bounding box center [286, 186] width 82 height 18
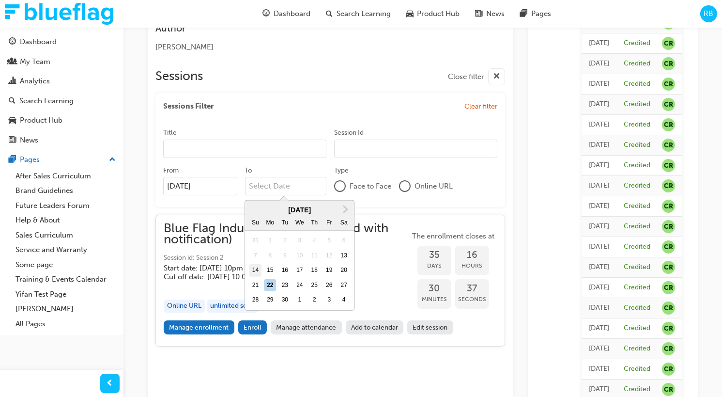
type input "14/09/25"
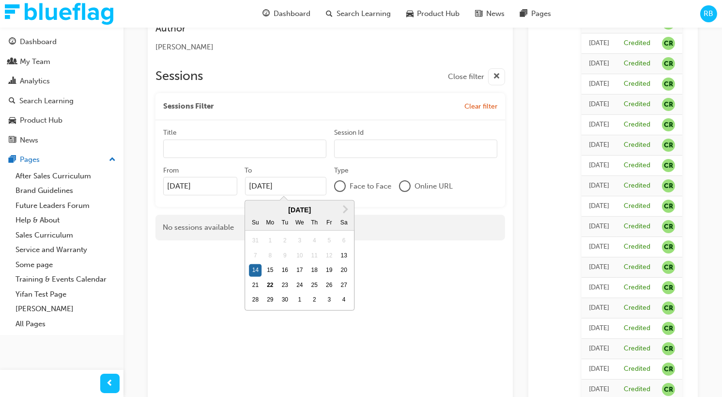
click at [217, 187] on input "13/09/25" at bounding box center [200, 186] width 74 height 18
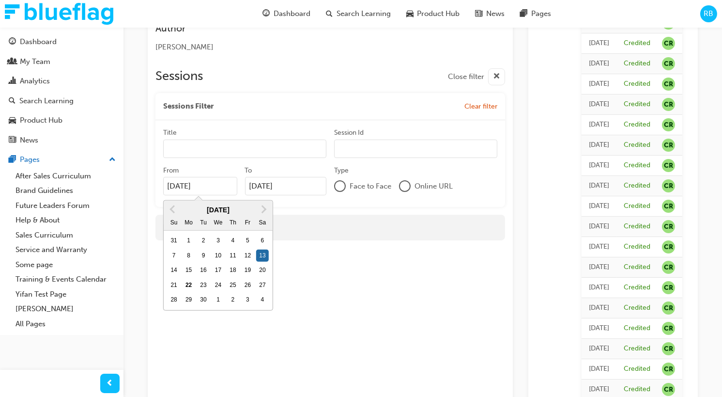
drag, startPoint x: 220, startPoint y: 189, endPoint x: 150, endPoint y: 176, distance: 71.8
click at [150, 176] on div "some description Contact If you have any questions, please contact marc. marc@m…" at bounding box center [330, 161] width 365 height 547
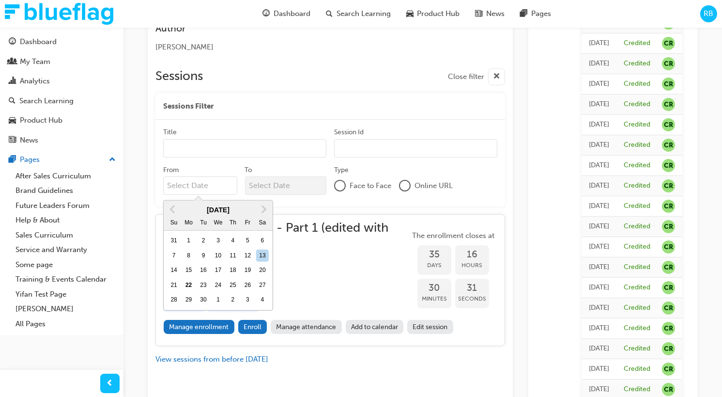
click at [239, 253] on div "7 8 9 10 11 12 13" at bounding box center [218, 255] width 103 height 15
click at [237, 195] on input "From Previous Month Next Month September 2025 Su Mo Tu We Th Fr Sa 31 1 2 3 4 5…" at bounding box center [200, 185] width 74 height 18
click at [246, 256] on div "12" at bounding box center [248, 255] width 13 height 13
click at [237, 195] on input "From Previous Month Next Month September 2025 Su Mo Tu We Th Fr Sa 31 1 2 3 4 5…" at bounding box center [200, 185] width 74 height 18
type input "12/09/25"
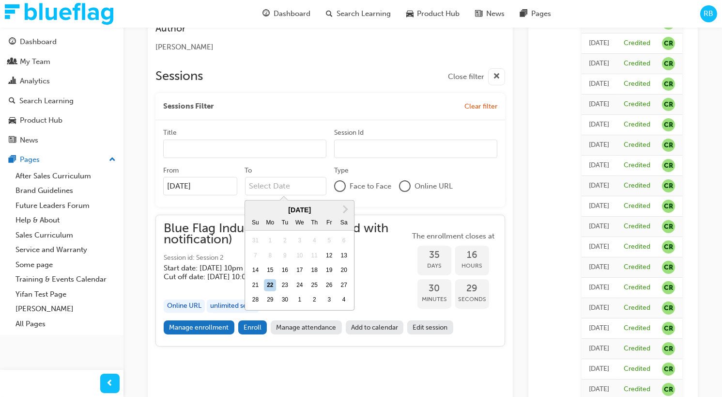
click at [292, 189] on input "To Next Month September 2025 Su Mo Tu We Th Fr Sa 31 1 2 3 4 5 6 7 8 9 10 11 12…" at bounding box center [286, 186] width 82 height 18
click at [286, 278] on div "21 22 23 24 25 26 27" at bounding box center [299, 284] width 103 height 15
click at [286, 195] on input "To Next Month September 2025 Su Mo Tu We Th Fr Sa 31 1 2 3 4 5 6 7 8 9 10 11 12…" at bounding box center [286, 186] width 82 height 18
click at [313, 272] on div "18" at bounding box center [314, 270] width 13 height 13
click at [313, 195] on input "To Next Month September 2025 Su Mo Tu We Th Fr Sa 31 1 2 3 4 5 6 7 8 9 10 11 12…" at bounding box center [286, 186] width 82 height 18
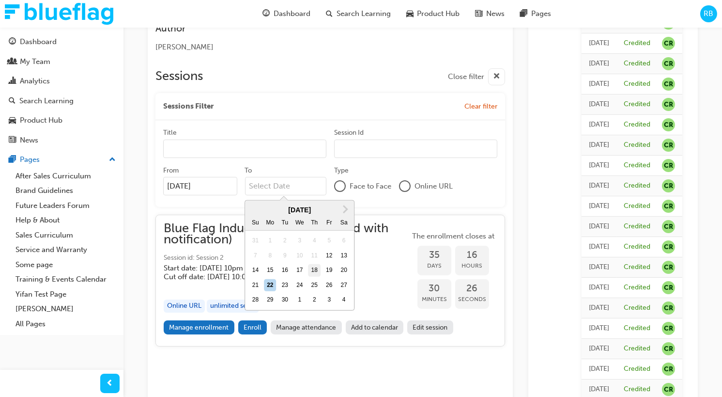
type input "18/09/25"
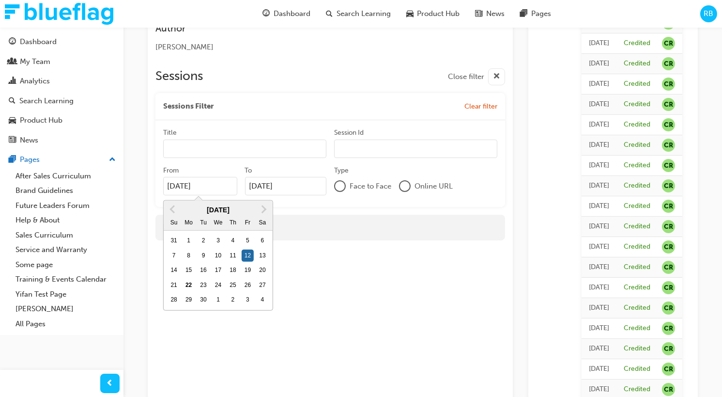
click at [208, 186] on input "12/09/25" at bounding box center [200, 186] width 74 height 18
drag, startPoint x: 214, startPoint y: 186, endPoint x: 164, endPoint y: 185, distance: 49.4
click at [164, 185] on input "12/09/25" at bounding box center [200, 186] width 74 height 18
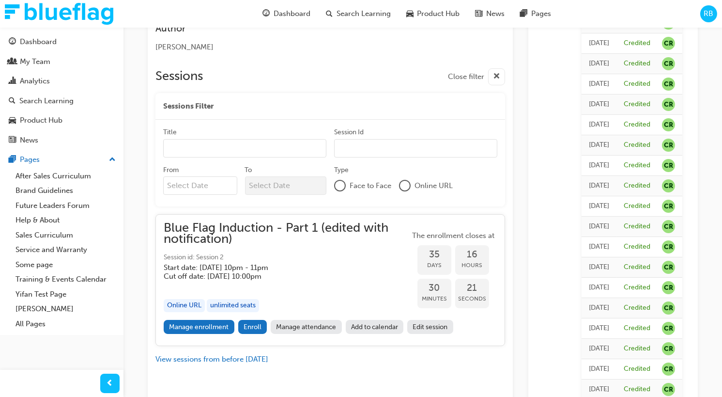
click at [374, 170] on div "Type" at bounding box center [415, 171] width 163 height 12
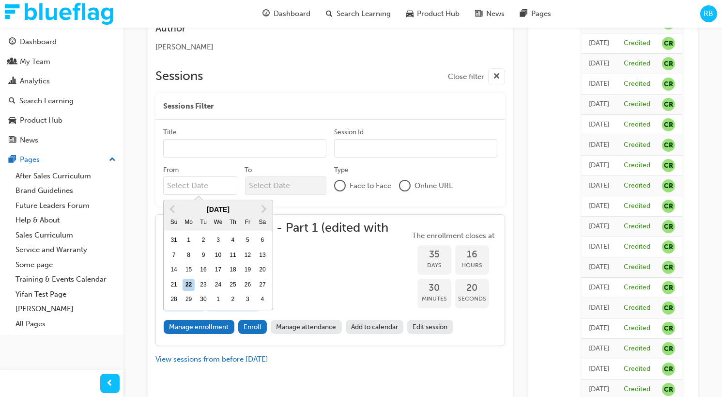
click at [217, 183] on input "From Previous Month Next Month September 2025 Su Mo Tu We Th Fr Sa 31 1 2 3 4 5…" at bounding box center [200, 185] width 74 height 18
click at [259, 254] on div "13" at bounding box center [262, 255] width 13 height 13
click at [237, 195] on input "From Previous Month Next Month September 2025 Su Mo Tu We Th Fr Sa 31 1 2 3 4 5…" at bounding box center [200, 185] width 74 height 18
type input "13/09/25"
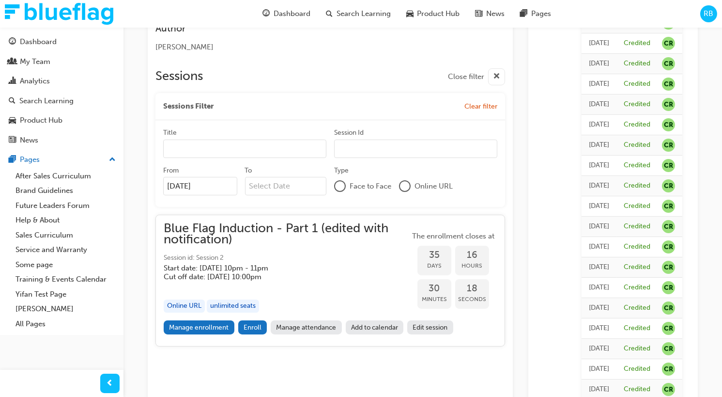
click at [274, 196] on div "To" at bounding box center [286, 183] width 82 height 34
click at [274, 188] on input "To" at bounding box center [286, 186] width 82 height 18
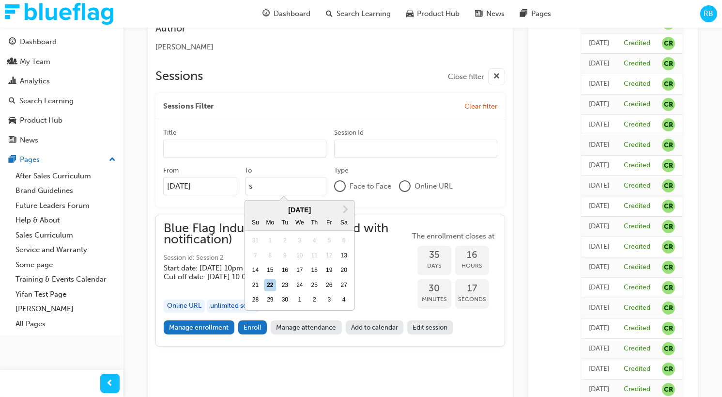
type input "s"
click at [265, 160] on div "Title Session Id" at bounding box center [330, 147] width 334 height 38
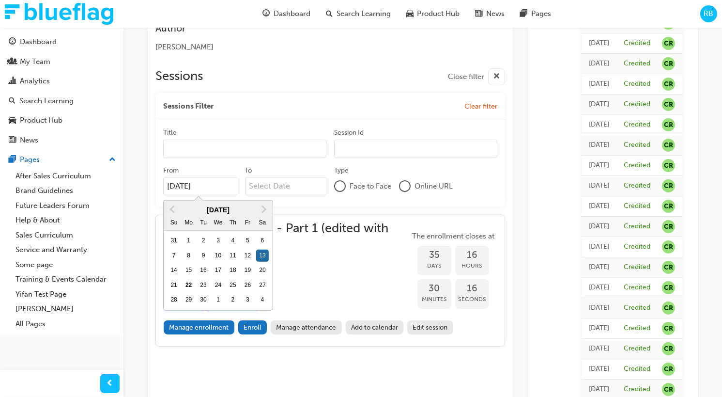
click at [200, 184] on input "13/09/25" at bounding box center [200, 186] width 74 height 18
click at [258, 193] on input "To" at bounding box center [286, 186] width 82 height 18
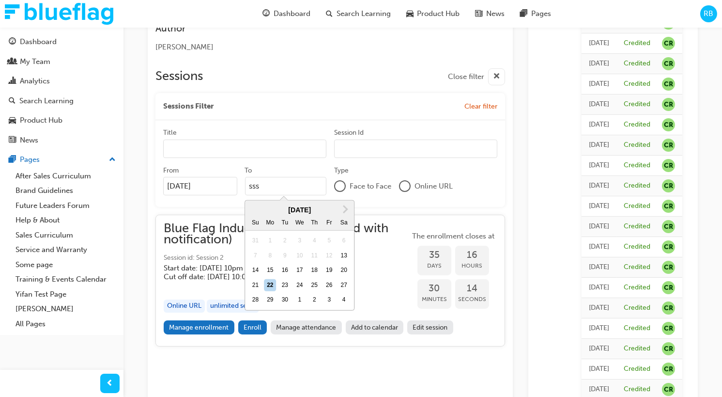
type input "sss"
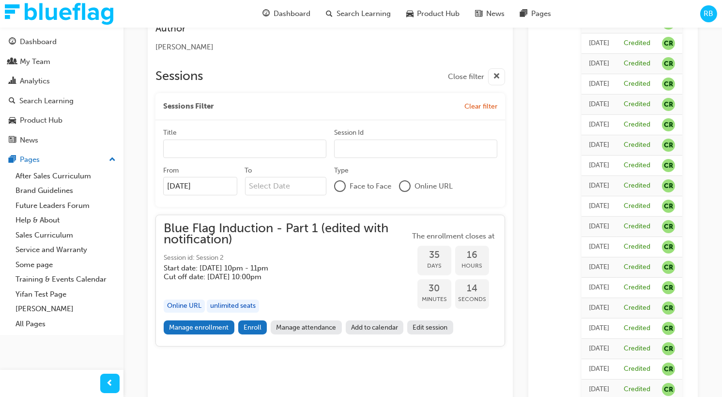
click at [302, 167] on div "To" at bounding box center [286, 172] width 82 height 12
click at [302, 177] on input "To" at bounding box center [286, 186] width 82 height 18
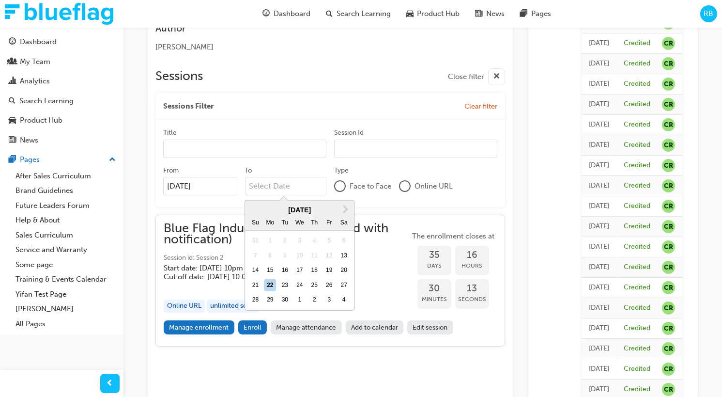
click at [189, 183] on input "13/09/25" at bounding box center [200, 186] width 74 height 18
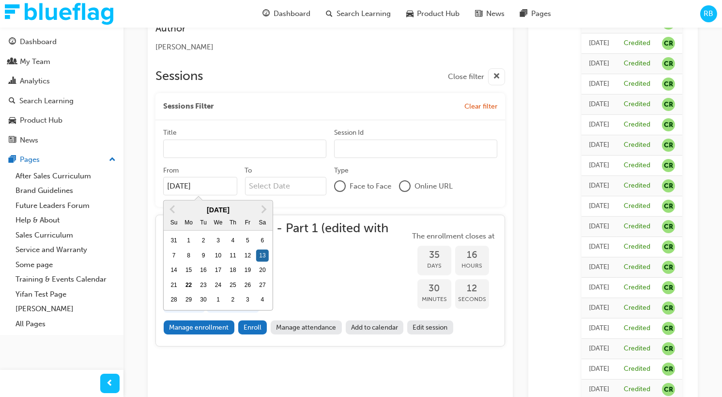
drag, startPoint x: 216, startPoint y: 186, endPoint x: 156, endPoint y: 186, distance: 60.0
click at [156, 186] on div "Title Session Id From 13/09/25 Previous Month Next Month September 2025 Su Mo T…" at bounding box center [330, 163] width 350 height 87
type input "13/09/25"
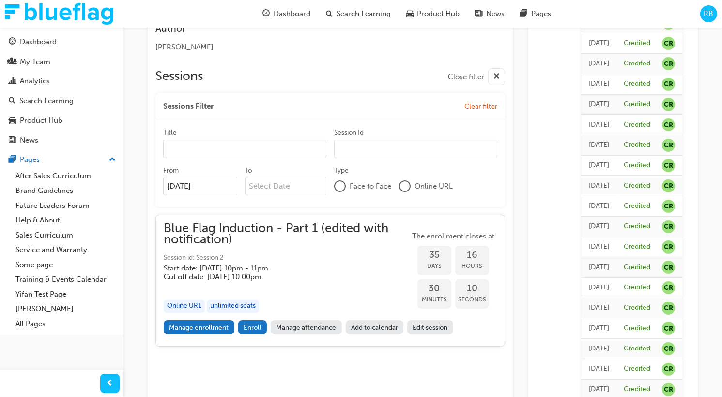
click at [265, 162] on div "Title Session Id" at bounding box center [330, 147] width 334 height 38
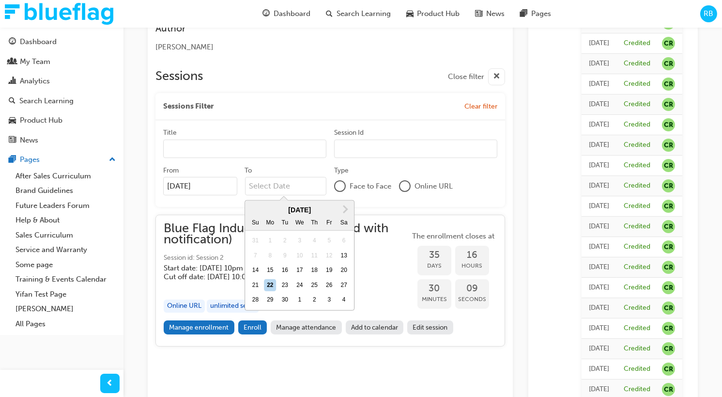
click at [268, 184] on input "To Next Month September 2025 Su Mo Tu We Th Fr Sa 31 1 2 3 4 5 6 7 8 9 10 11 12…" at bounding box center [286, 186] width 82 height 18
click at [264, 244] on div "1" at bounding box center [270, 240] width 13 height 13
click at [263, 195] on input "To Next Month September 2025 Su Mo Tu We Th Fr Sa 31 1 2 3 4 5 6 7 8 9 10 11 12…" at bounding box center [286, 186] width 82 height 18
click at [287, 271] on div "16" at bounding box center [285, 270] width 13 height 13
click at [287, 195] on input "To Next Month September 2025 Su Mo Tu We Th Fr Sa 31 1 2 3 4 5 6 7 8 9 10 11 12…" at bounding box center [286, 186] width 82 height 18
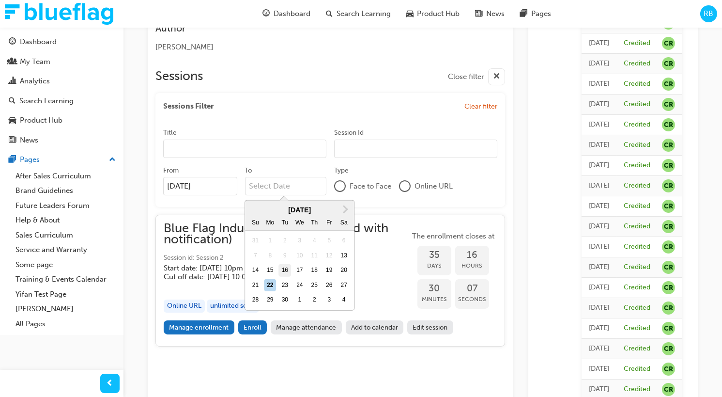
type input "16/09/25"
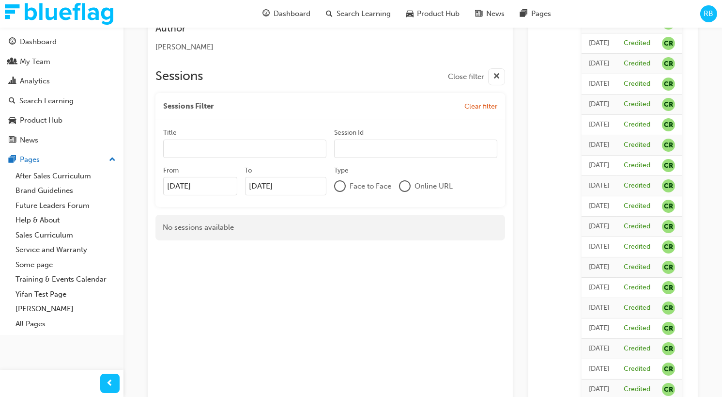
click at [228, 196] on div "From 13/09/25" at bounding box center [204, 183] width 82 height 34
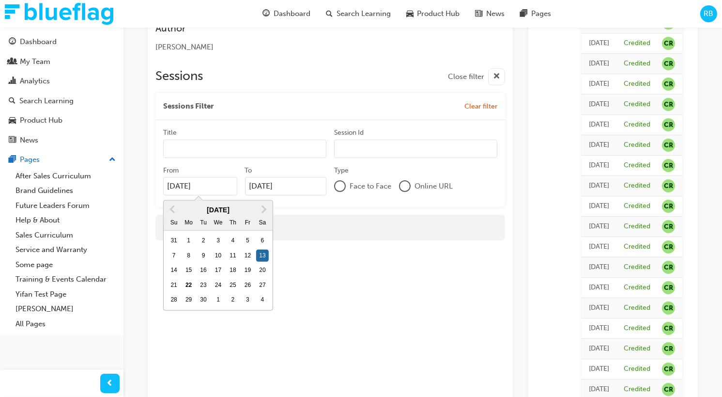
click at [223, 185] on input "13/09/25" at bounding box center [200, 186] width 74 height 18
drag, startPoint x: 223, startPoint y: 185, endPoint x: 159, endPoint y: 184, distance: 63.9
click at [159, 184] on div "Title Session Id From 13/09/25 Previous Month Next Month September 2025 Su Mo T…" at bounding box center [330, 163] width 350 height 87
type input "\"
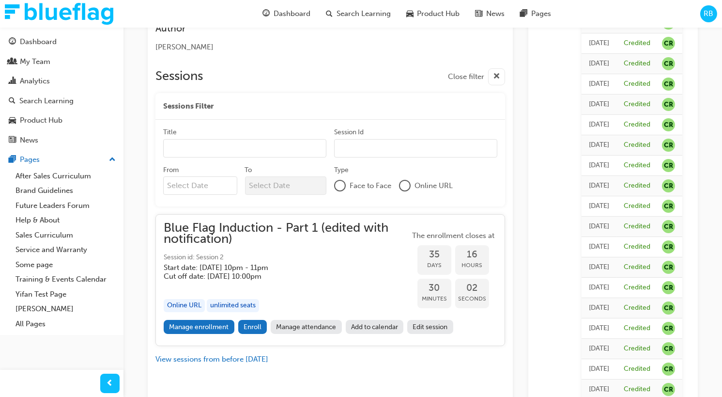
click at [361, 170] on div "Type" at bounding box center [415, 171] width 163 height 12
click at [371, 15] on span "Search Learning" at bounding box center [364, 13] width 54 height 11
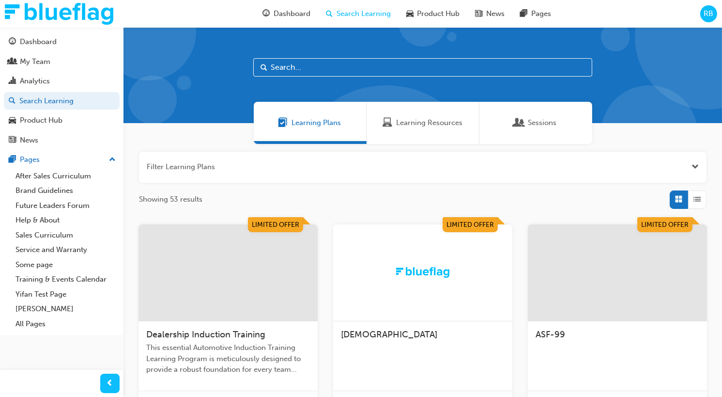
click at [529, 135] on div "Sessions" at bounding box center [535, 123] width 113 height 42
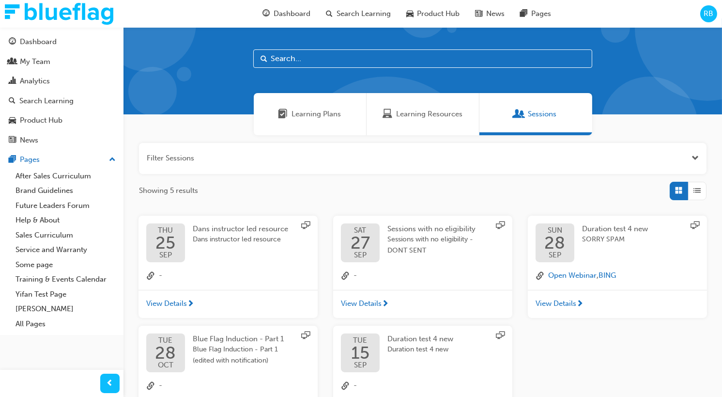
scroll to position [11, 0]
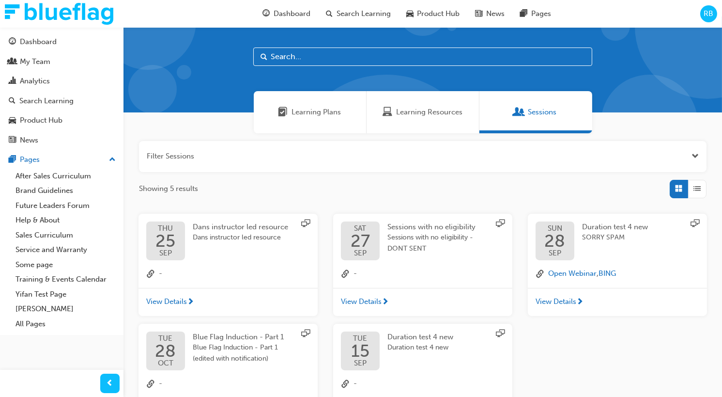
click at [695, 153] on span "Open the filter" at bounding box center [694, 156] width 7 height 11
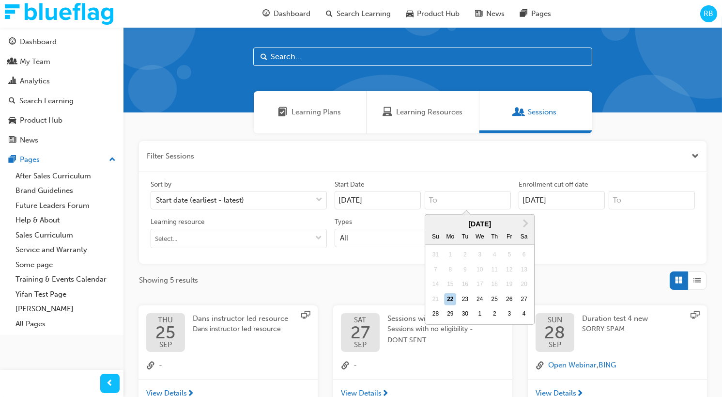
click at [444, 202] on input "Next Month September 2025 Su Mo Tu We Th Fr Sa 31 1 2 3 4 5 6 7 8 9 10 11 12 13…" at bounding box center [468, 200] width 86 height 18
click at [403, 203] on input "22/09/25" at bounding box center [378, 200] width 86 height 18
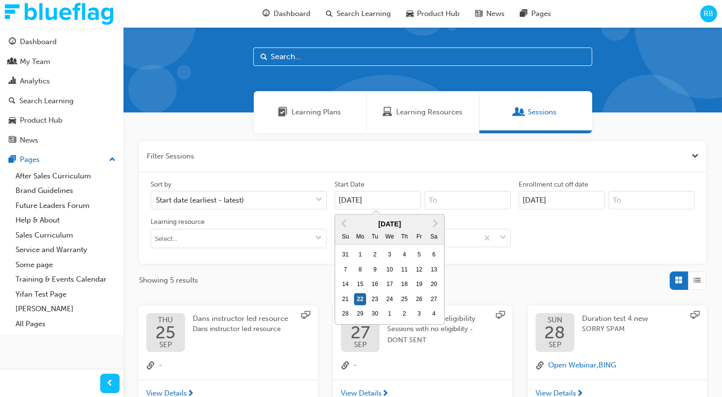
drag, startPoint x: 389, startPoint y: 201, endPoint x: 332, endPoint y: 199, distance: 56.7
click at [332, 199] on div "Start Date 22/09/25 Previous Month Next Month September 2025 Su Mo Tu We Th Fr …" at bounding box center [423, 195] width 184 height 30
click at [437, 269] on div "13" at bounding box center [434, 269] width 13 height 13
click at [421, 209] on input "Start Date Previous Month Next Month September 2025 Su Mo Tu We Th Fr Sa 31 1 2…" at bounding box center [378, 200] width 86 height 18
type input "13/09/25"
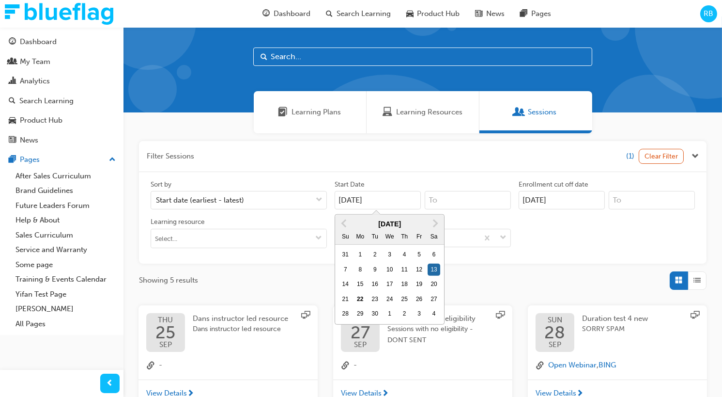
click at [439, 202] on input at bounding box center [468, 200] width 86 height 18
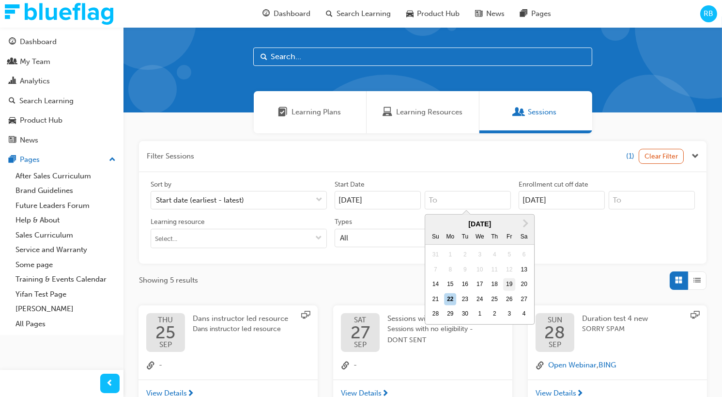
click at [507, 286] on div "19" at bounding box center [509, 284] width 13 height 13
click at [507, 209] on input "Next Month September 2025 Su Mo Tu We Th Fr Sa 31 1 2 3 4 5 6 7 8 9 10 11 12 13…" at bounding box center [468, 200] width 86 height 18
type input "19/09/25"
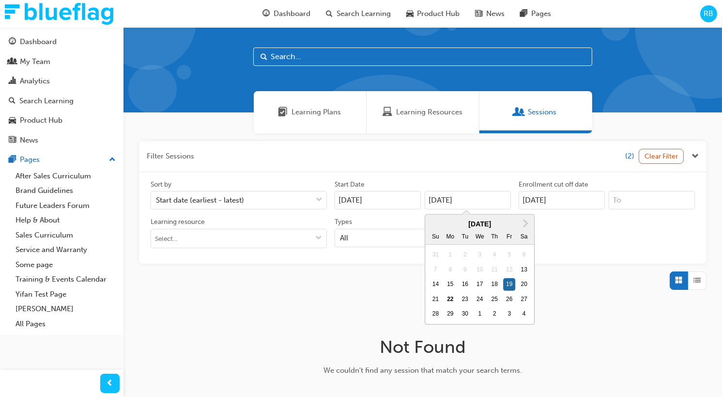
click at [390, 197] on input "13/09/25" at bounding box center [378, 200] width 86 height 18
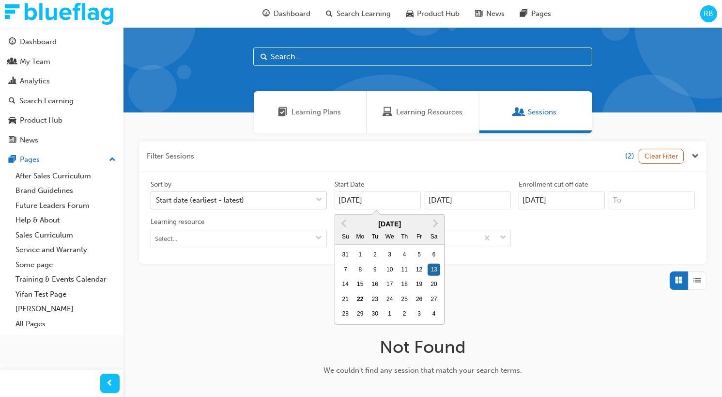
drag, startPoint x: 375, startPoint y: 199, endPoint x: 326, endPoint y: 196, distance: 49.0
click at [326, 196] on div "Sort by Start date (earliest - latest) Start Date 13/09/25 Previous Month Next …" at bounding box center [423, 218] width 552 height 76
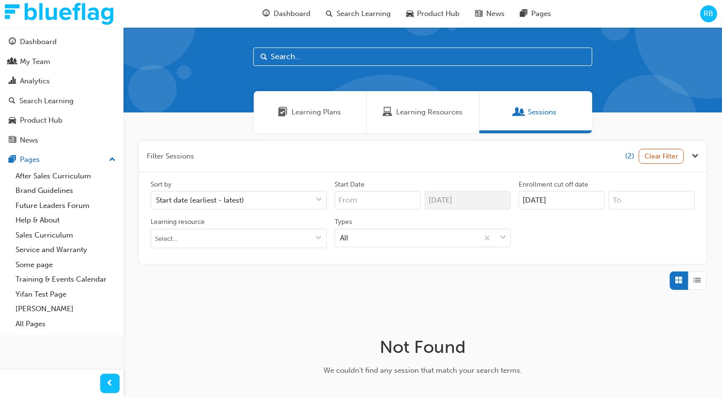
click at [393, 184] on div "Start Date" at bounding box center [378, 186] width 86 height 12
click at [393, 191] on input "Start Date" at bounding box center [378, 200] width 86 height 18
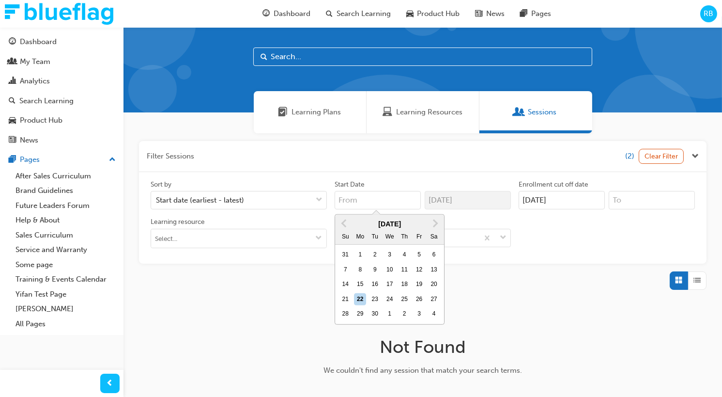
click at [509, 222] on div "Types" at bounding box center [423, 223] width 176 height 12
click at [341, 233] on input "Types All" at bounding box center [340, 237] width 1 height 8
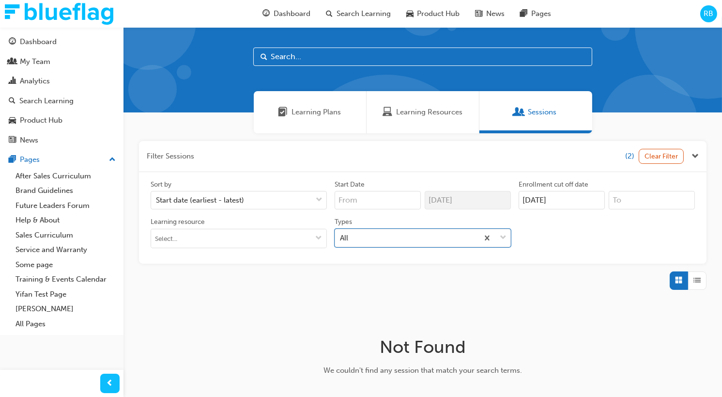
click at [536, 241] on div "Sort by Start date (earliest - latest) Start Date 19/09/25 Enrollment cut off d…" at bounding box center [423, 218] width 552 height 76
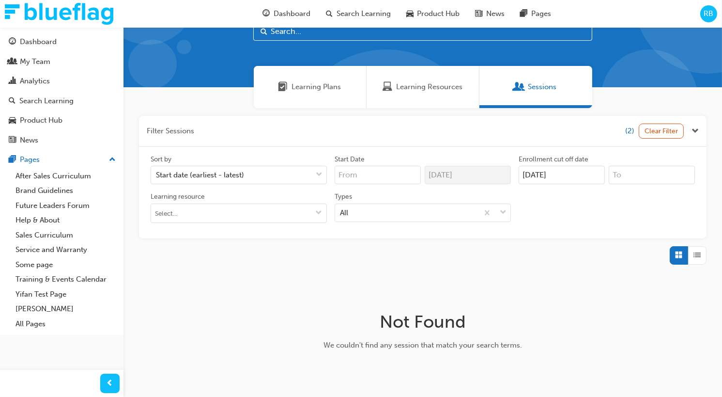
scroll to position [40, 0]
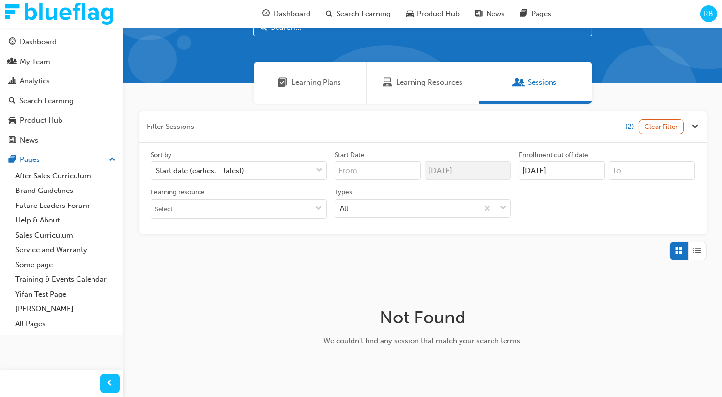
click at [362, 170] on input "Start Date" at bounding box center [378, 170] width 86 height 18
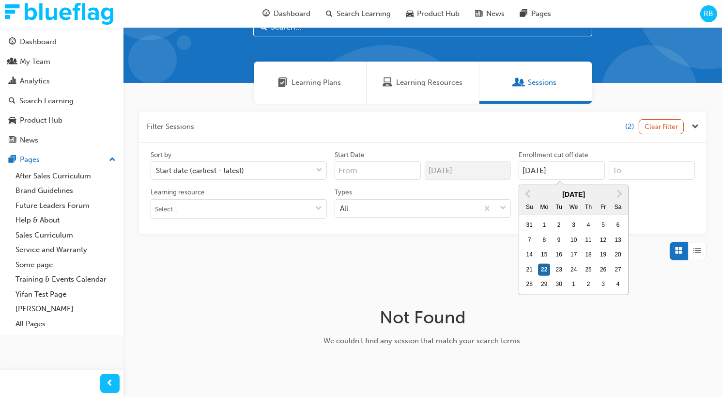
click at [536, 177] on input "22/09/25" at bounding box center [562, 170] width 86 height 18
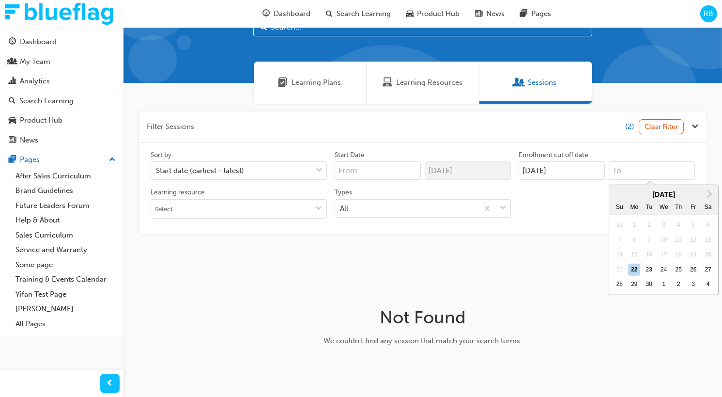
click at [629, 178] on input "Next Month September 2025 Su Mo Tu We Th Fr Sa 31 1 2 3 4 5 6 7 8 9 10 11 12 13…" at bounding box center [652, 170] width 86 height 18
click at [705, 267] on div "27" at bounding box center [708, 269] width 13 height 13
click at [695, 180] on input "Next Month September 2025 Su Mo Tu We Th Fr Sa 31 1 2 3 4 5 6 7 8 9 10 11 12 13…" at bounding box center [652, 170] width 86 height 18
type input "27/09/25"
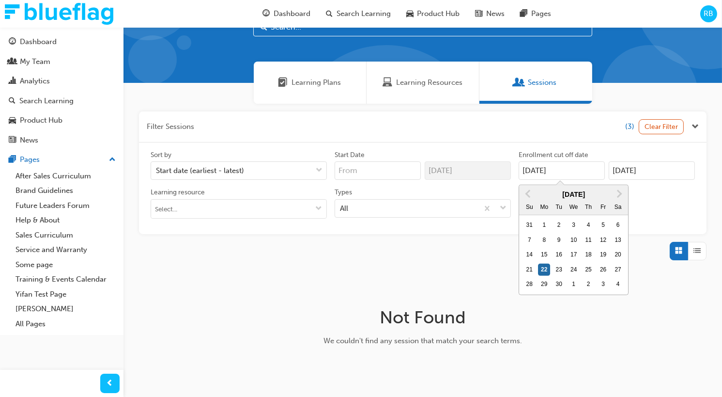
click at [583, 169] on input "22/09/25" at bounding box center [562, 170] width 86 height 18
drag, startPoint x: 565, startPoint y: 167, endPoint x: 517, endPoint y: 164, distance: 48.1
click at [517, 164] on div "Enrollment cut off date 22/09/25 Previous Month Next Month September 2025 Su Mo…" at bounding box center [607, 165] width 184 height 30
type input "\"
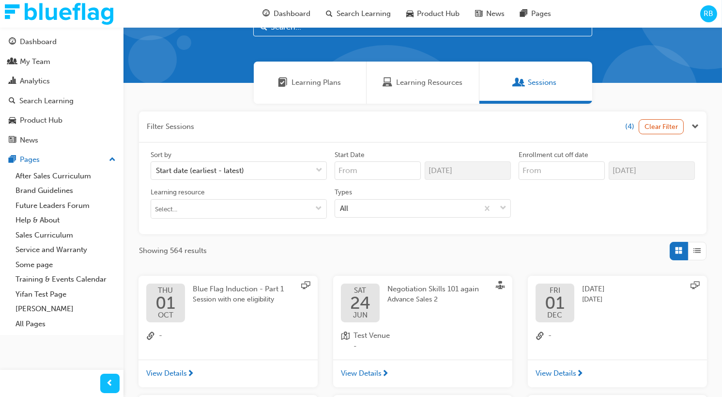
click at [657, 192] on div "Sort by Start date (earliest - latest) Start Date 19/09/25 Enrollment cut off d…" at bounding box center [423, 188] width 552 height 76
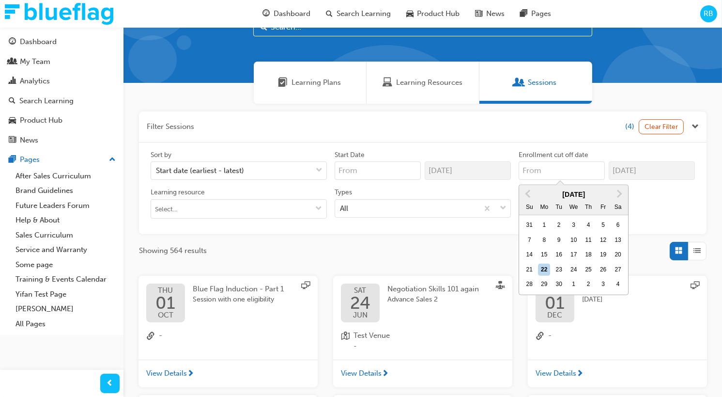
click at [536, 176] on input "Enrollment cut off date Previous Month Next Month September 2025 Su Mo Tu We Th…" at bounding box center [562, 170] width 86 height 18
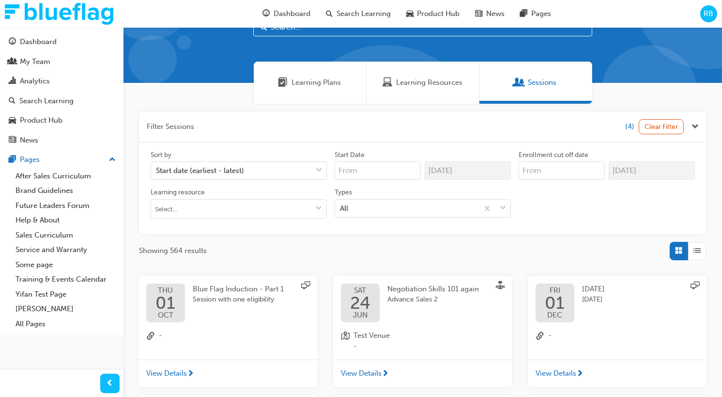
click at [490, 187] on div "Types" at bounding box center [423, 193] width 176 height 12
click at [341, 203] on input "Types All" at bounding box center [340, 207] width 1 height 8
click at [658, 130] on button "Clear Filter" at bounding box center [662, 126] width 46 height 15
type input "22/09/25"
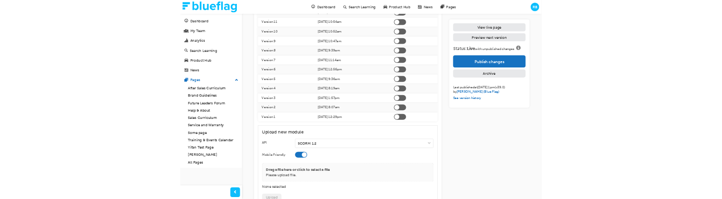
scroll to position [2482, 0]
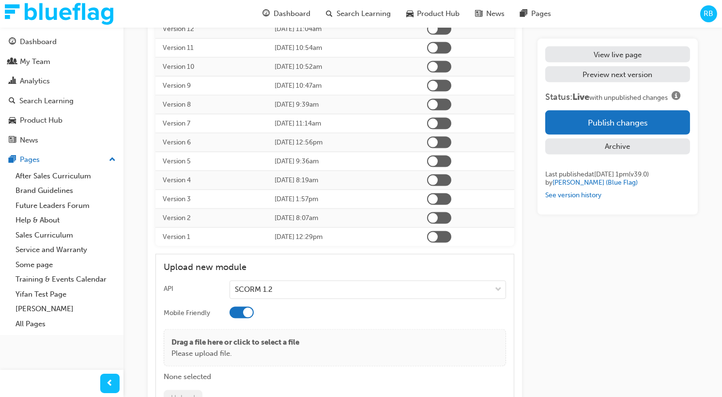
click at [451, 84] on div at bounding box center [439, 86] width 24 height 12
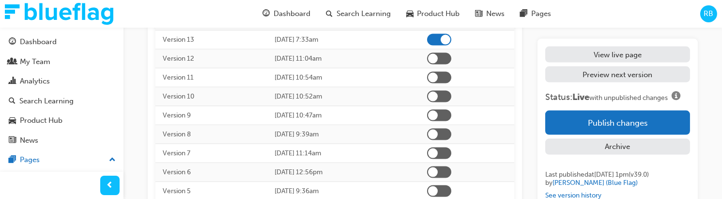
scroll to position [2441, 0]
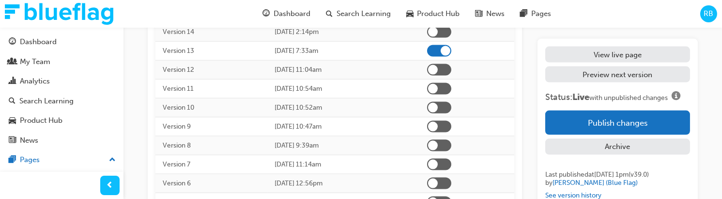
click at [451, 104] on div at bounding box center [439, 108] width 24 height 12
click at [451, 161] on div at bounding box center [439, 164] width 24 height 12
click at [451, 69] on div at bounding box center [439, 70] width 24 height 12
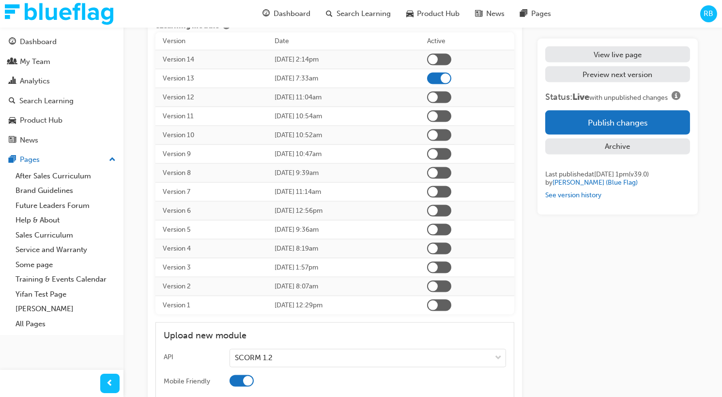
scroll to position [2407, 0]
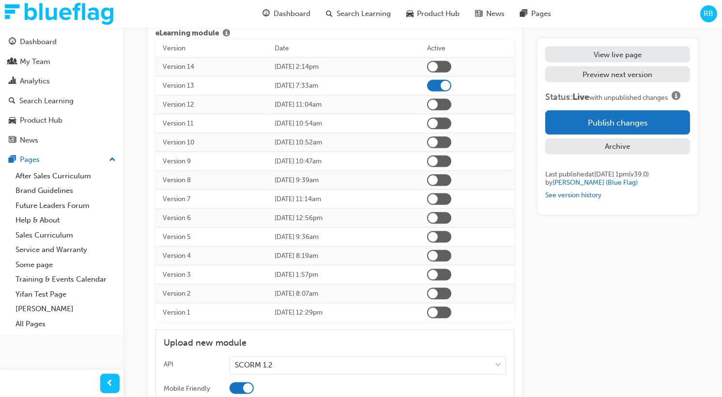
click at [451, 140] on div at bounding box center [439, 143] width 24 height 12
click at [451, 162] on div at bounding box center [439, 161] width 24 height 12
click at [451, 178] on div at bounding box center [439, 180] width 24 height 12
click at [451, 193] on div at bounding box center [439, 199] width 24 height 12
click at [451, 196] on div at bounding box center [439, 199] width 24 height 12
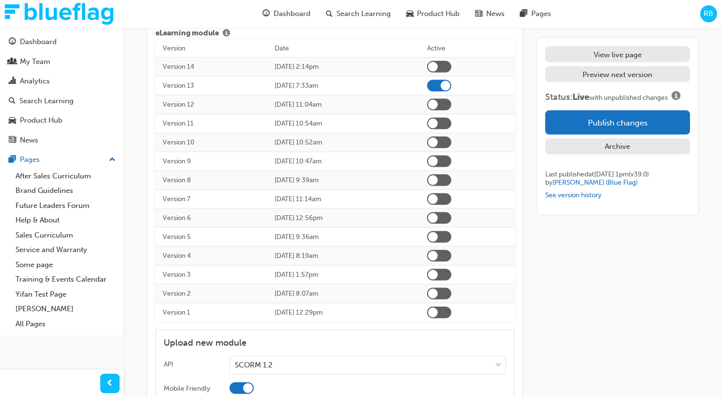
click at [451, 122] on div at bounding box center [439, 124] width 24 height 12
click at [451, 104] on div at bounding box center [439, 105] width 24 height 12
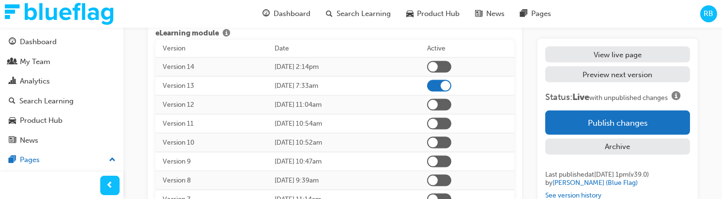
click at [451, 83] on div at bounding box center [439, 86] width 24 height 12
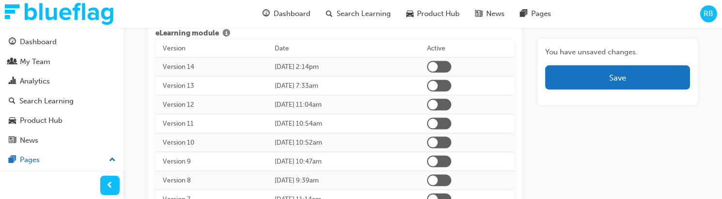
click at [451, 84] on div at bounding box center [439, 86] width 24 height 12
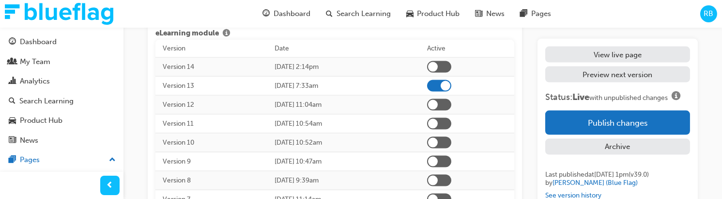
click at [451, 104] on div at bounding box center [439, 105] width 24 height 12
click at [451, 102] on div at bounding box center [439, 105] width 24 height 12
click at [451, 100] on div at bounding box center [439, 105] width 24 height 12
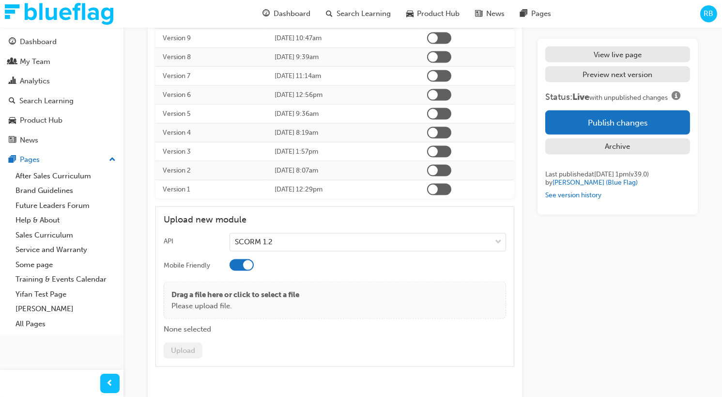
scroll to position [2547, 0]
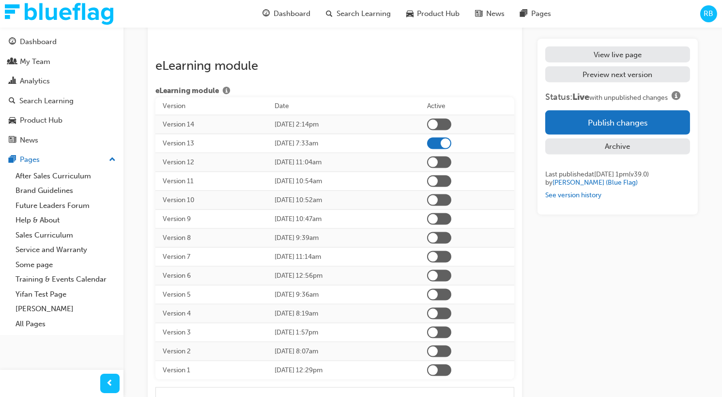
scroll to position [2346, 0]
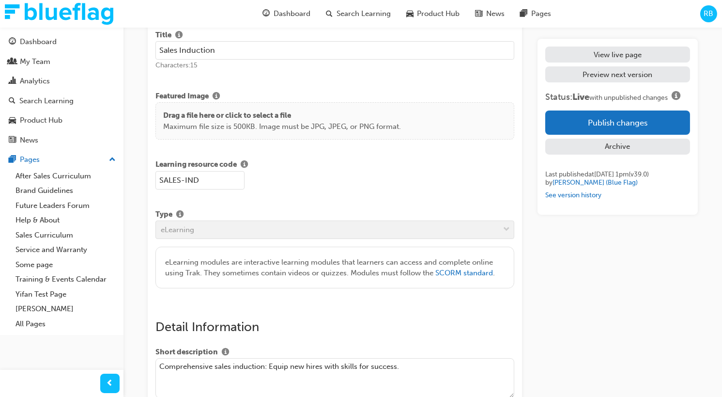
scroll to position [0, 0]
